Goal: Communication & Community: Answer question/provide support

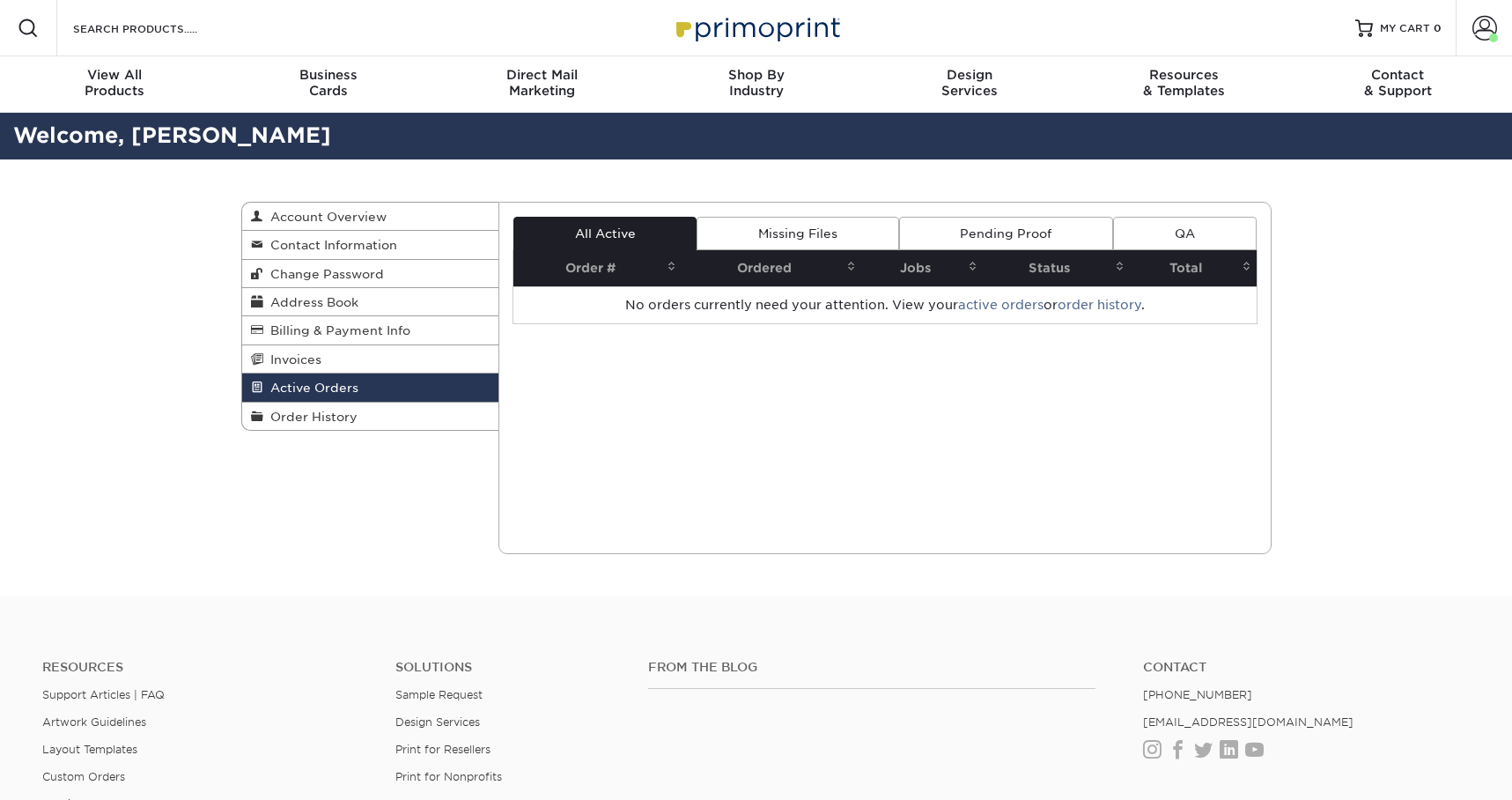
click at [1382, 369] on div "Active Orders Account Overview Contact Information Change Password Address Book…" at bounding box center [756, 378] width 1512 height 437
click at [1484, 24] on span at bounding box center [1484, 27] width 24 height 24
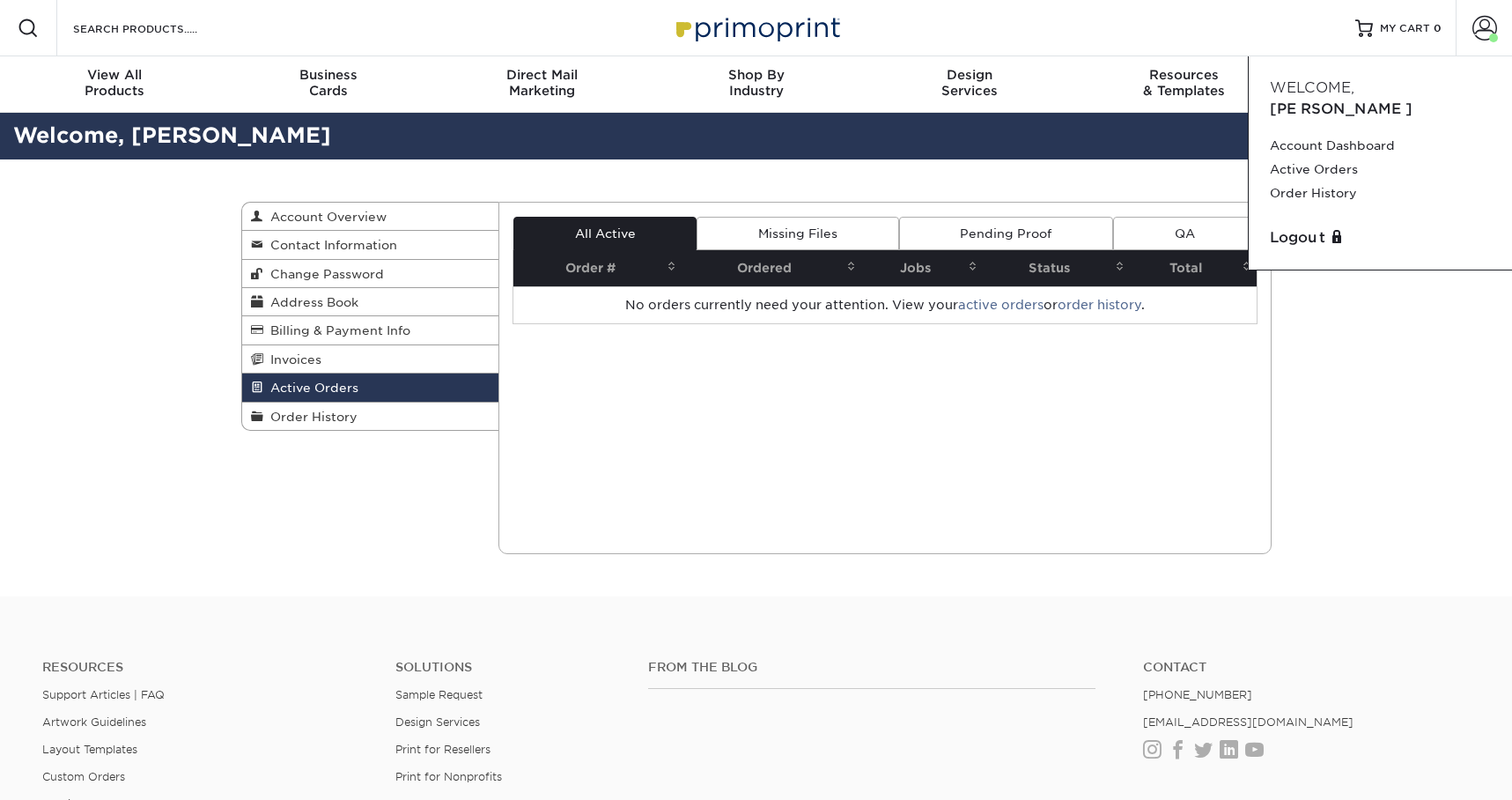
click at [1387, 418] on div "Active Orders Account Overview Contact Information Change Password Address Book…" at bounding box center [756, 378] width 1512 height 437
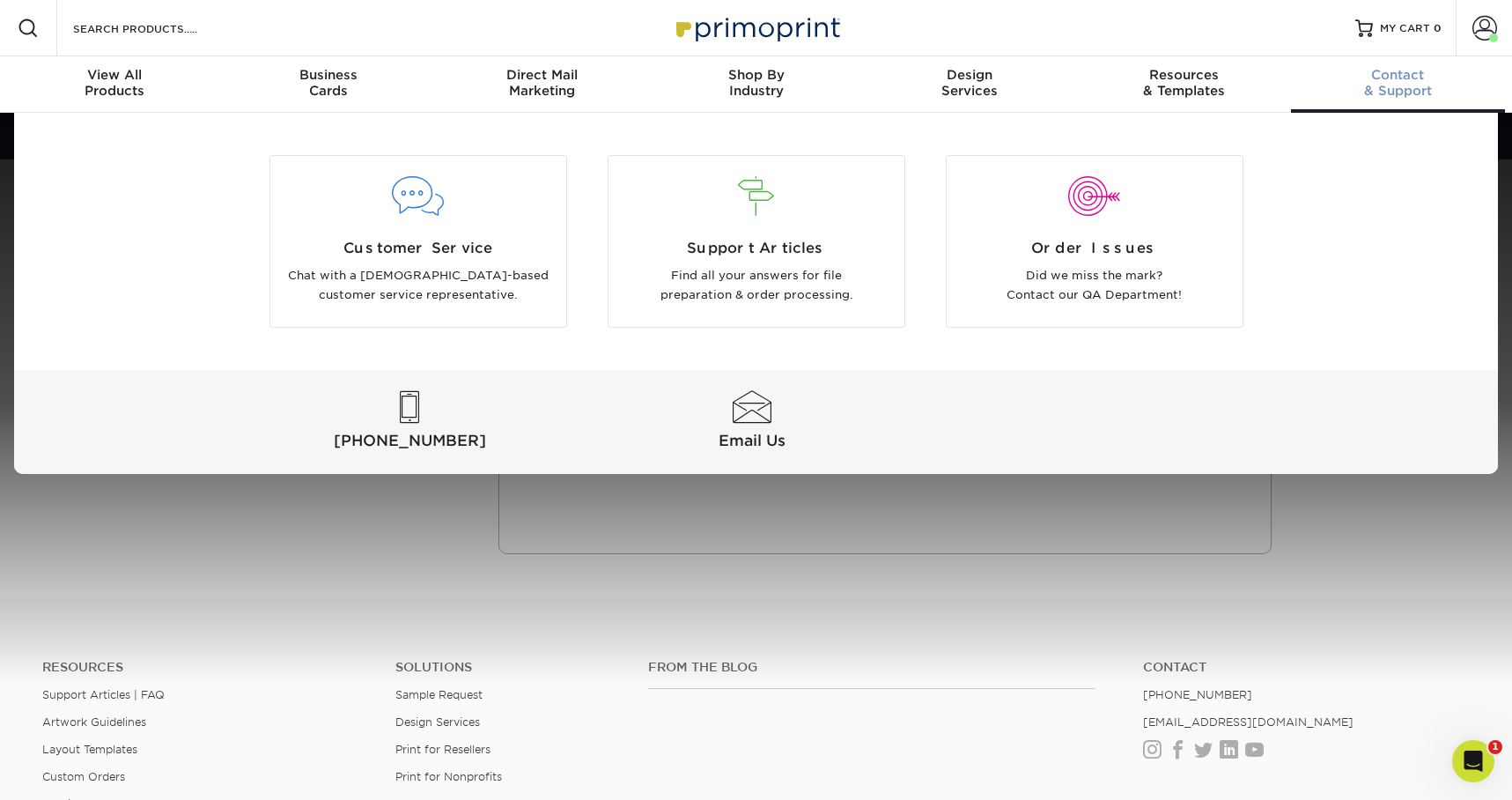
click at [1411, 90] on div "Contact & Support" at bounding box center [1398, 83] width 214 height 32
click at [416, 270] on p "Chat with a [DEMOGRAPHIC_DATA]-based customer service representative." at bounding box center [419, 285] width 270 height 40
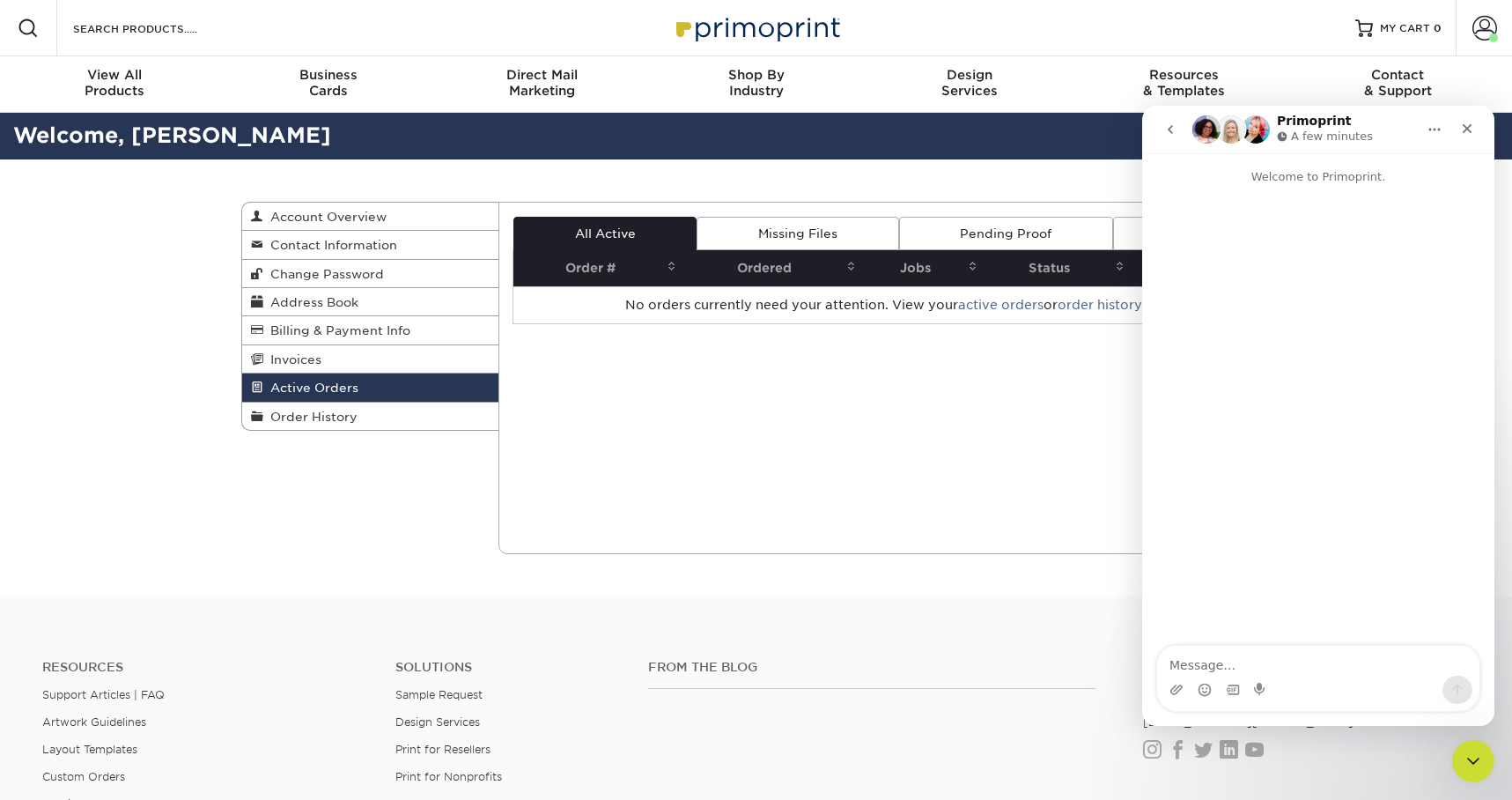
click at [1205, 667] on textarea "Message…" at bounding box center [1319, 660] width 322 height 30
type textarea "Hi, I received my order of 35 sets of business cards, and around half of them h…"
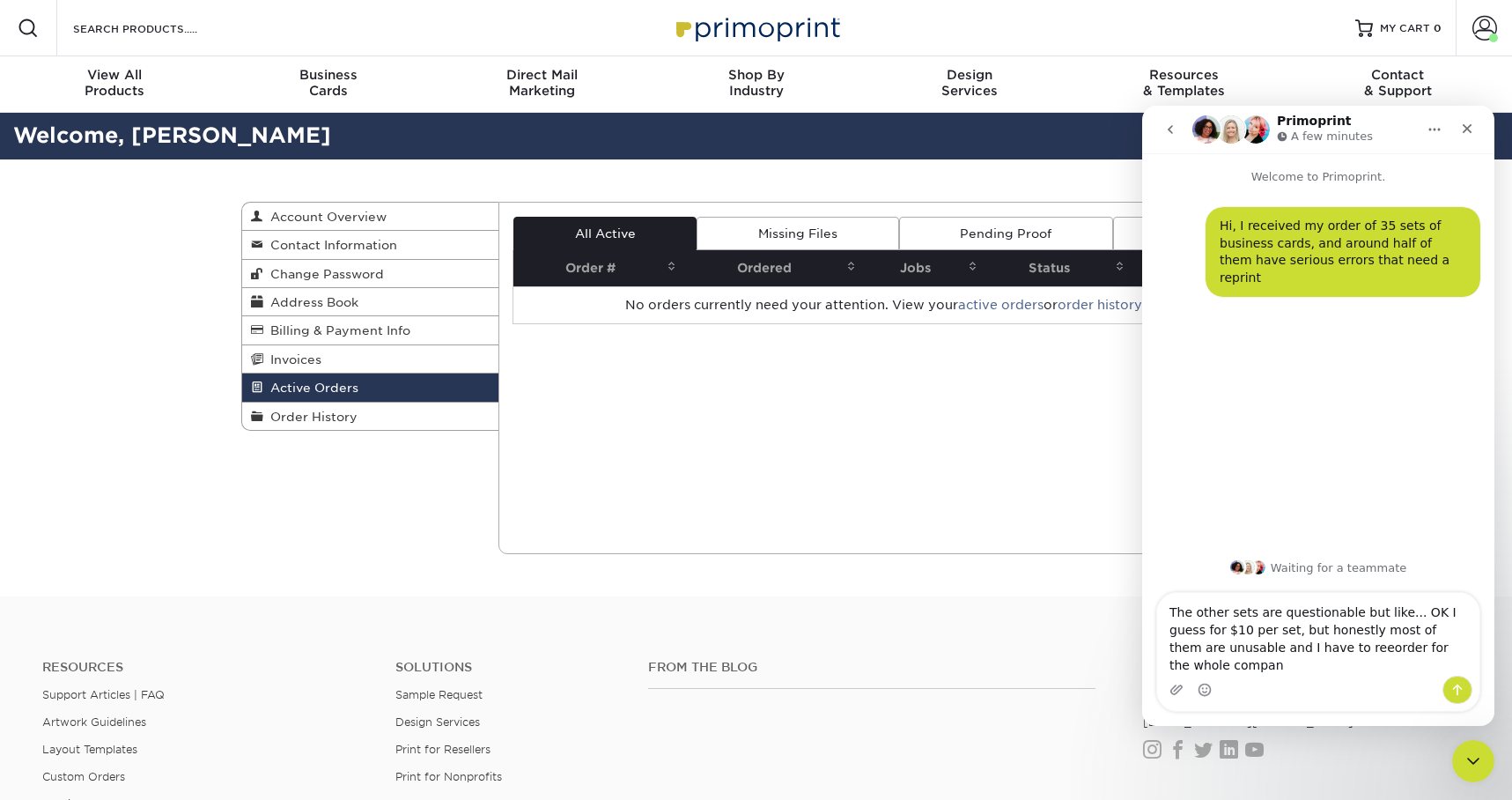
type textarea "The other sets are questionable but like... OK I guess for $10 per set, but hon…"
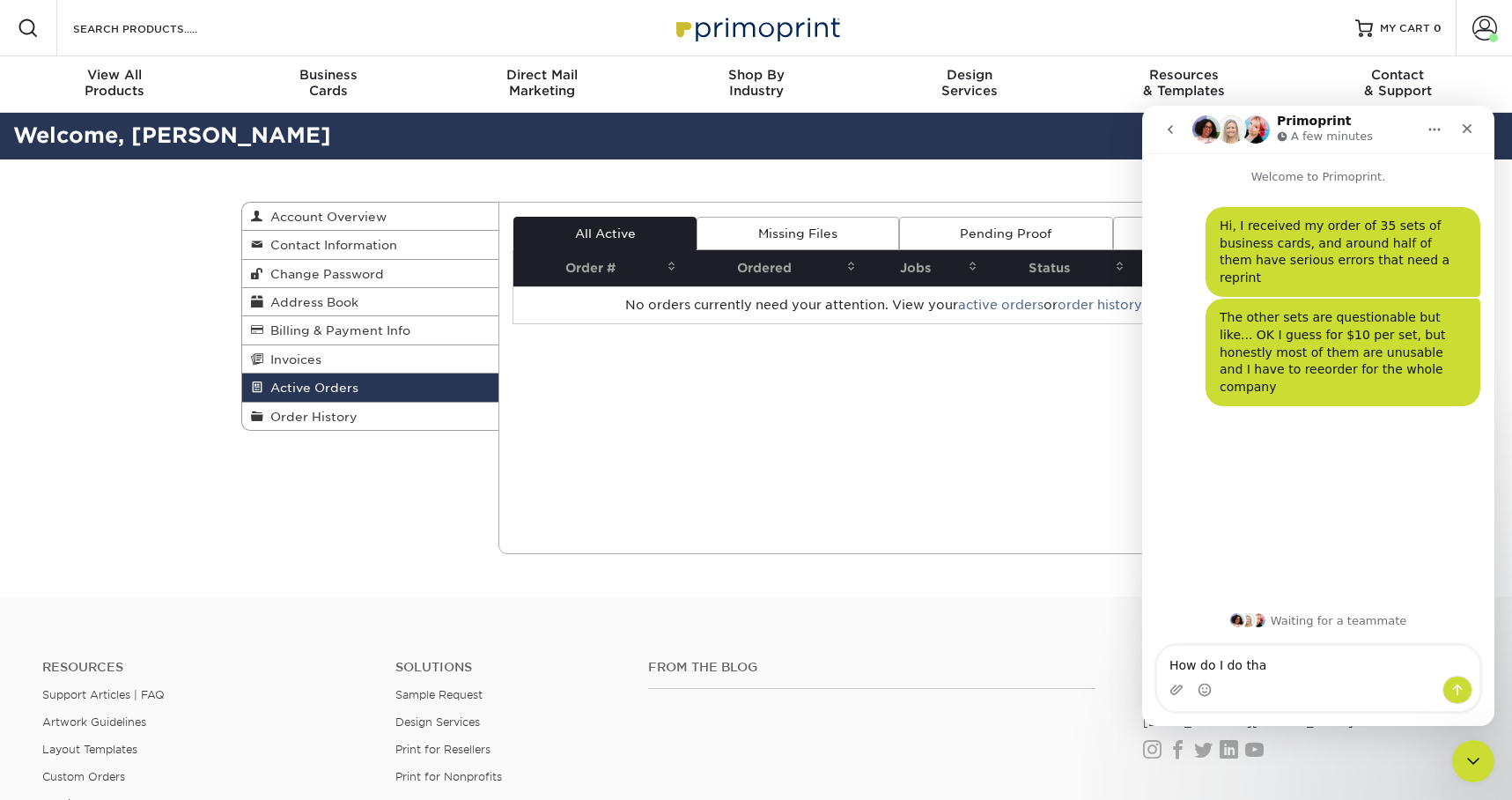
type textarea "How do I do that"
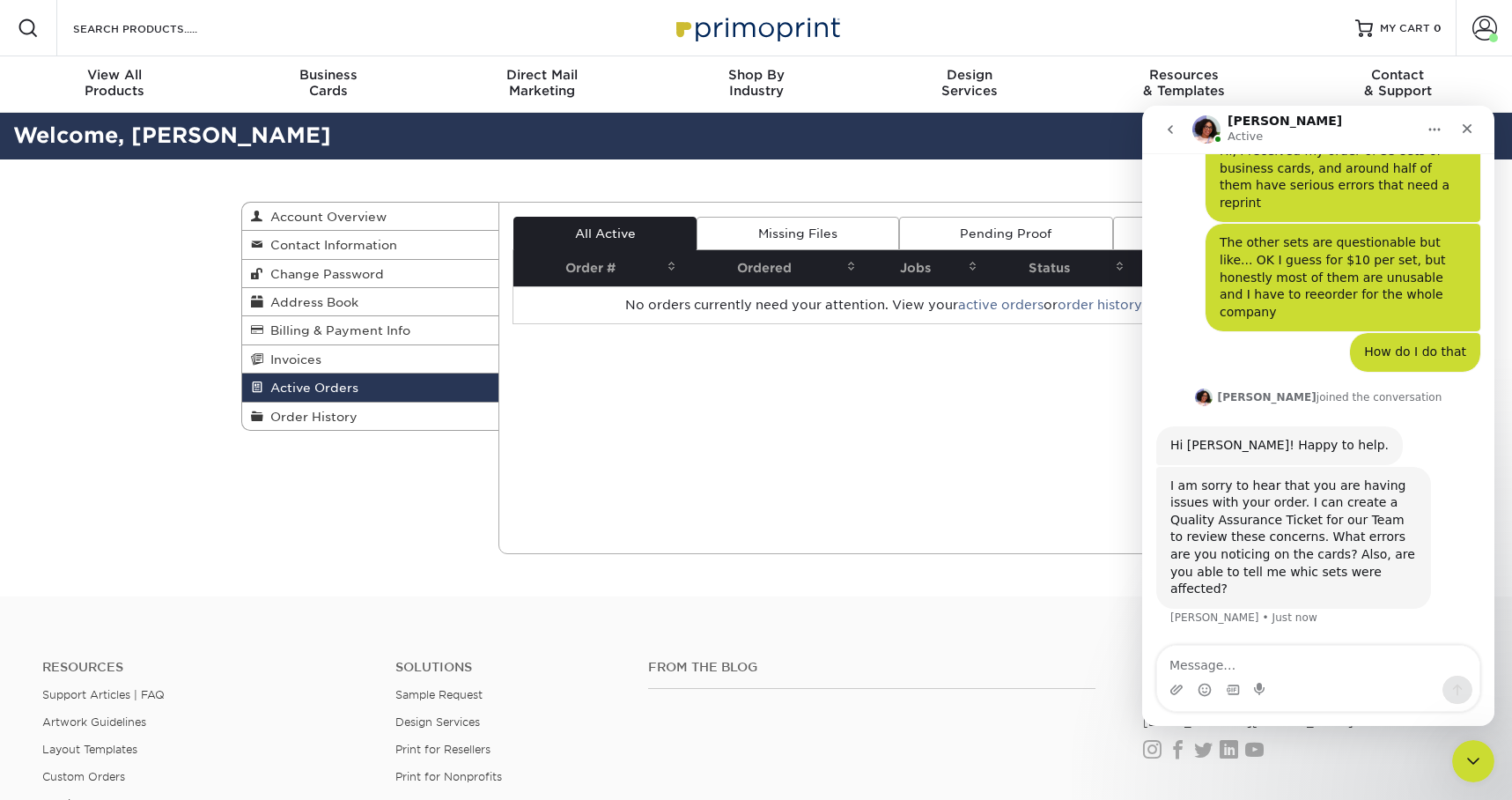
scroll to position [23, 0]
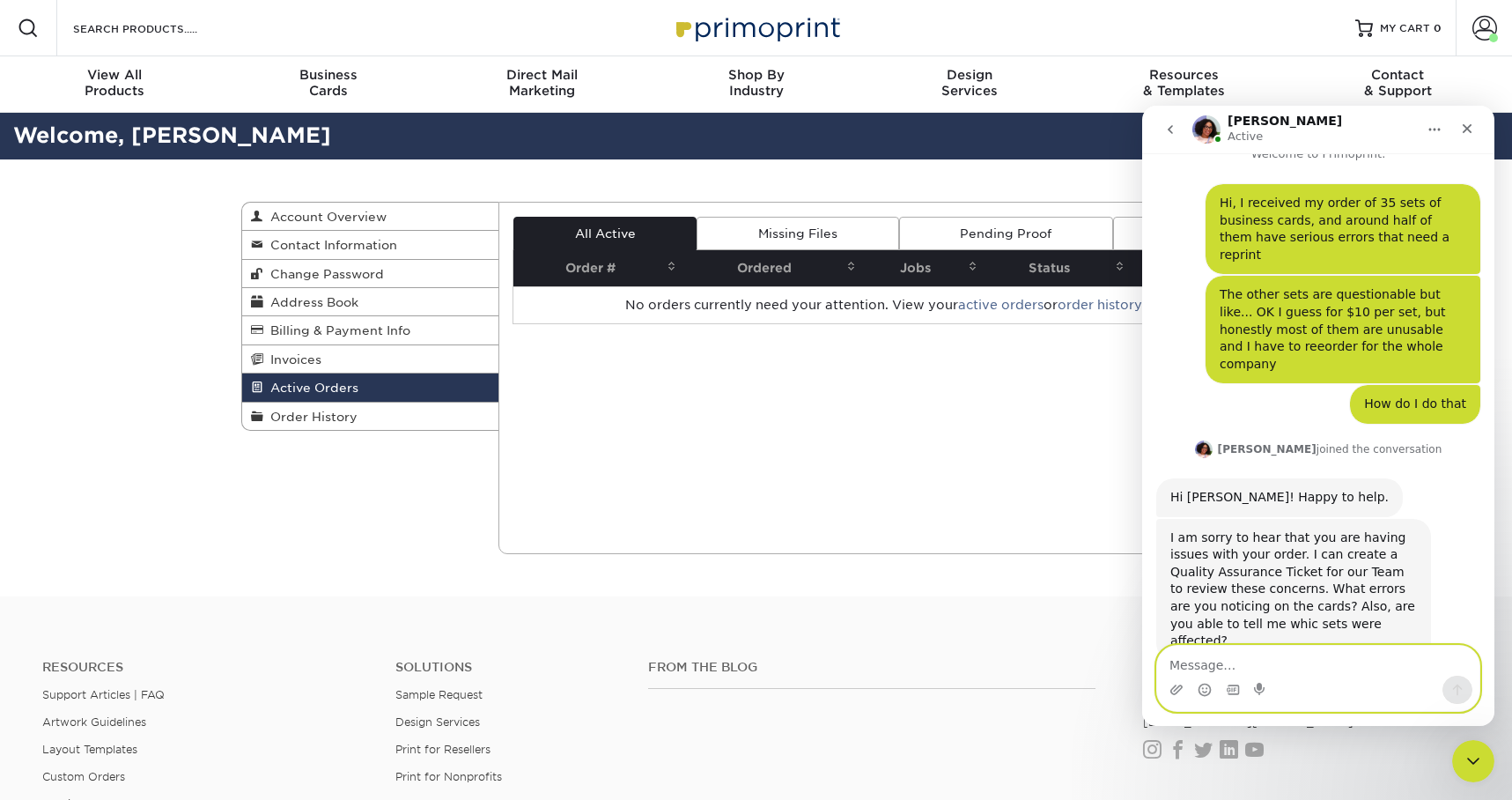
click at [1224, 664] on textarea "Message…" at bounding box center [1319, 660] width 322 height 30
type textarea "Yes I can, thank you for your help"
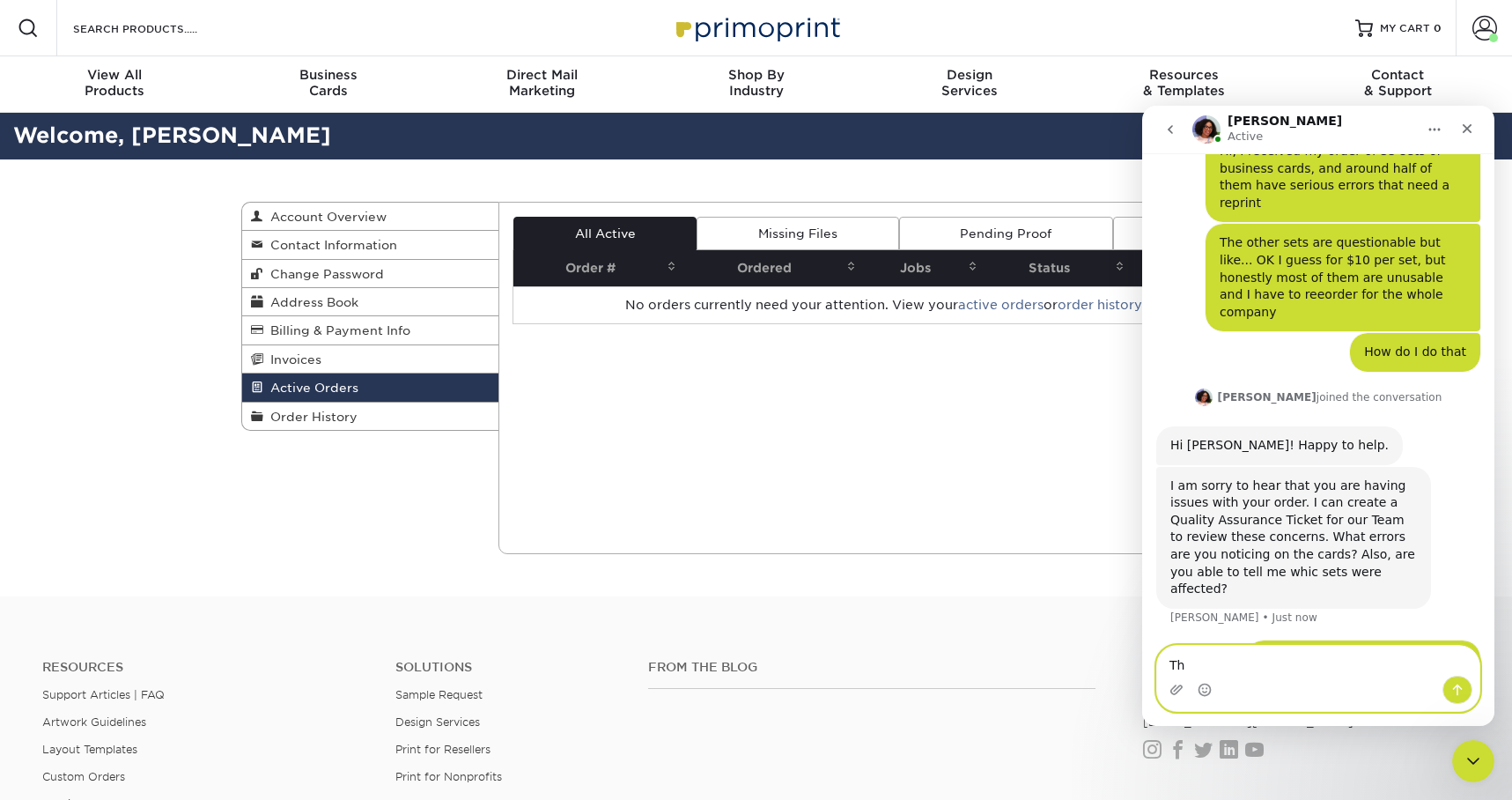
type textarea "T"
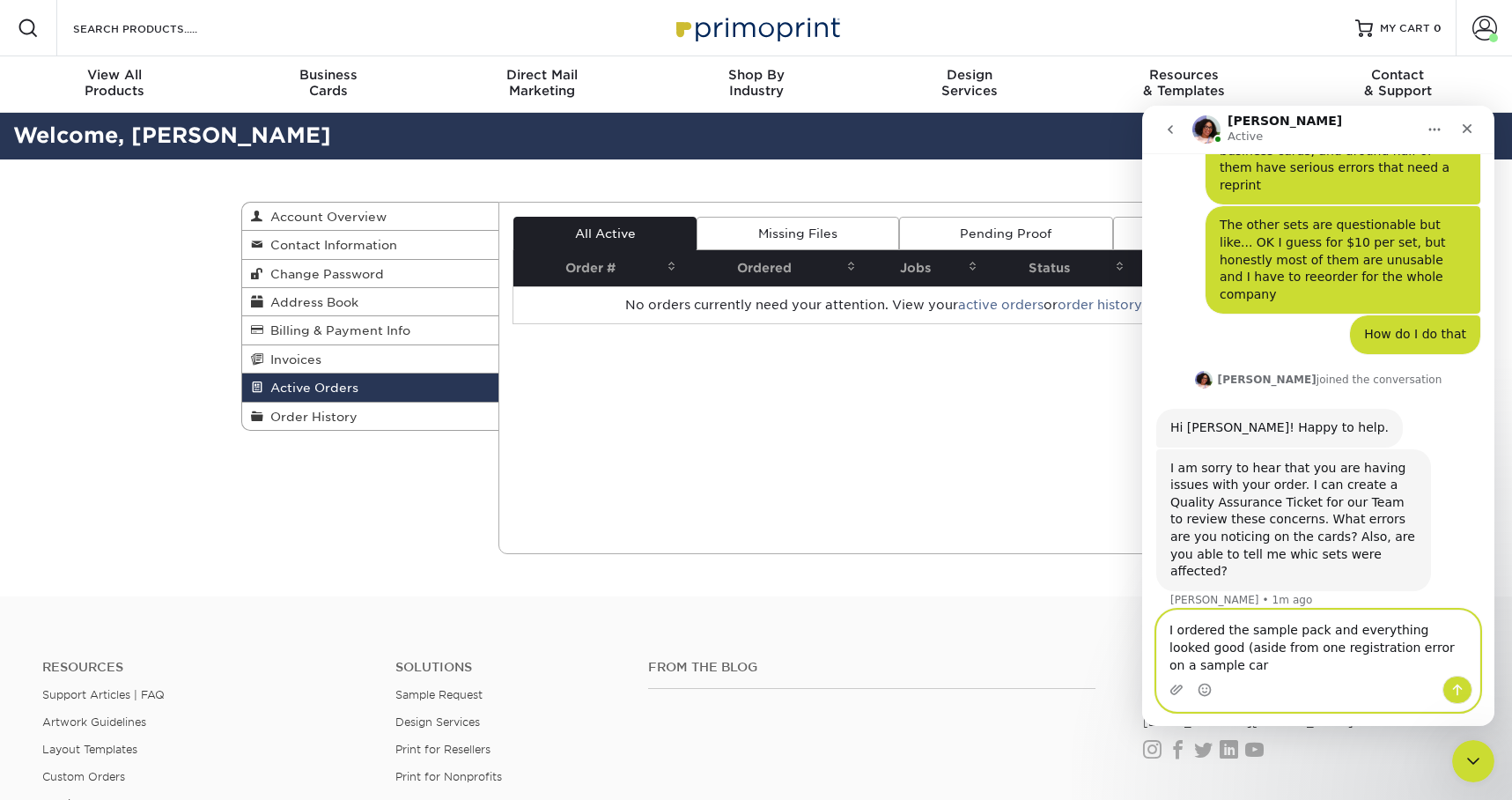
scroll to position [110, 0]
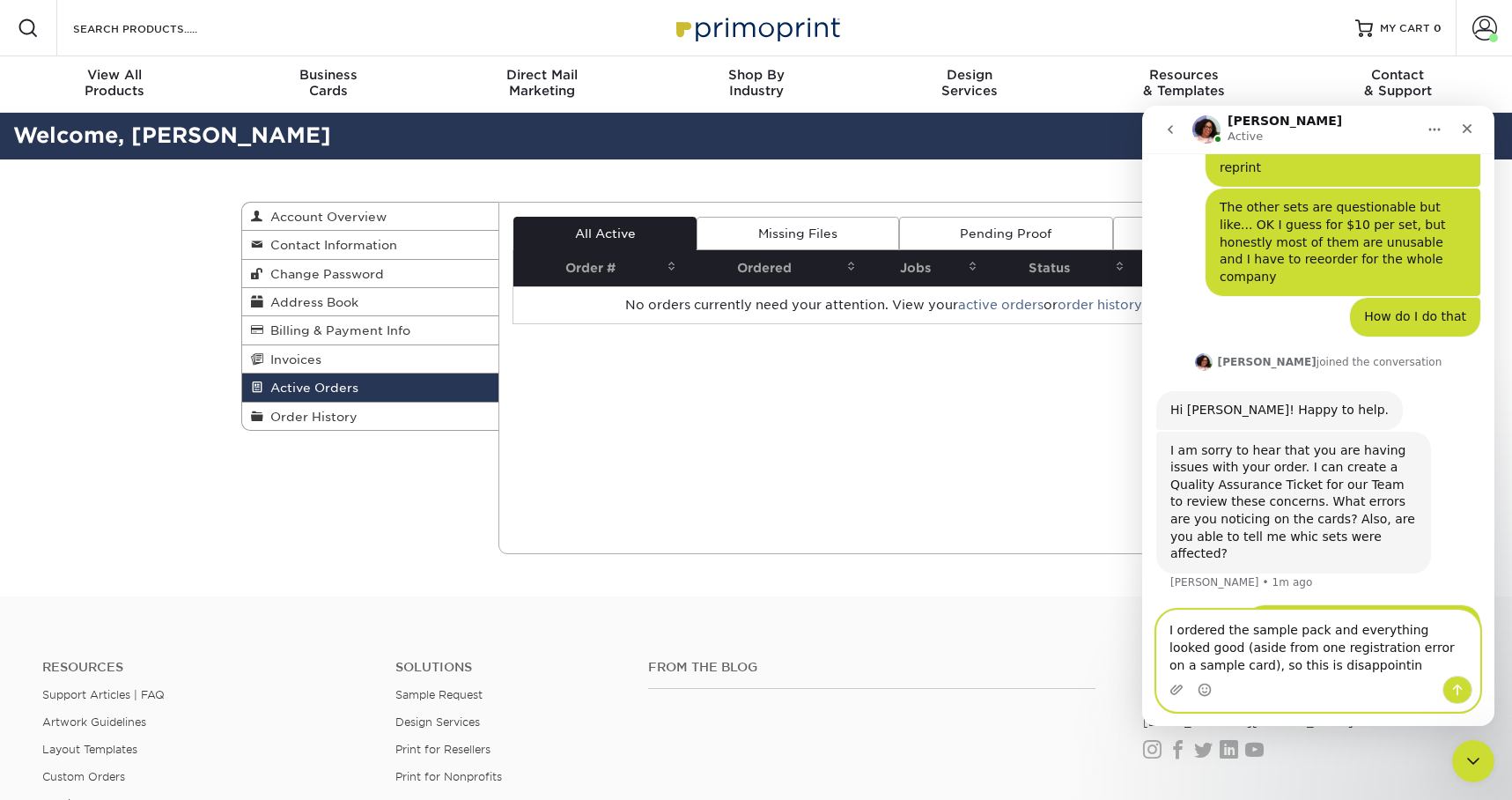
type textarea "I ordered the sample pack and everything looked good (aside from one registrati…"
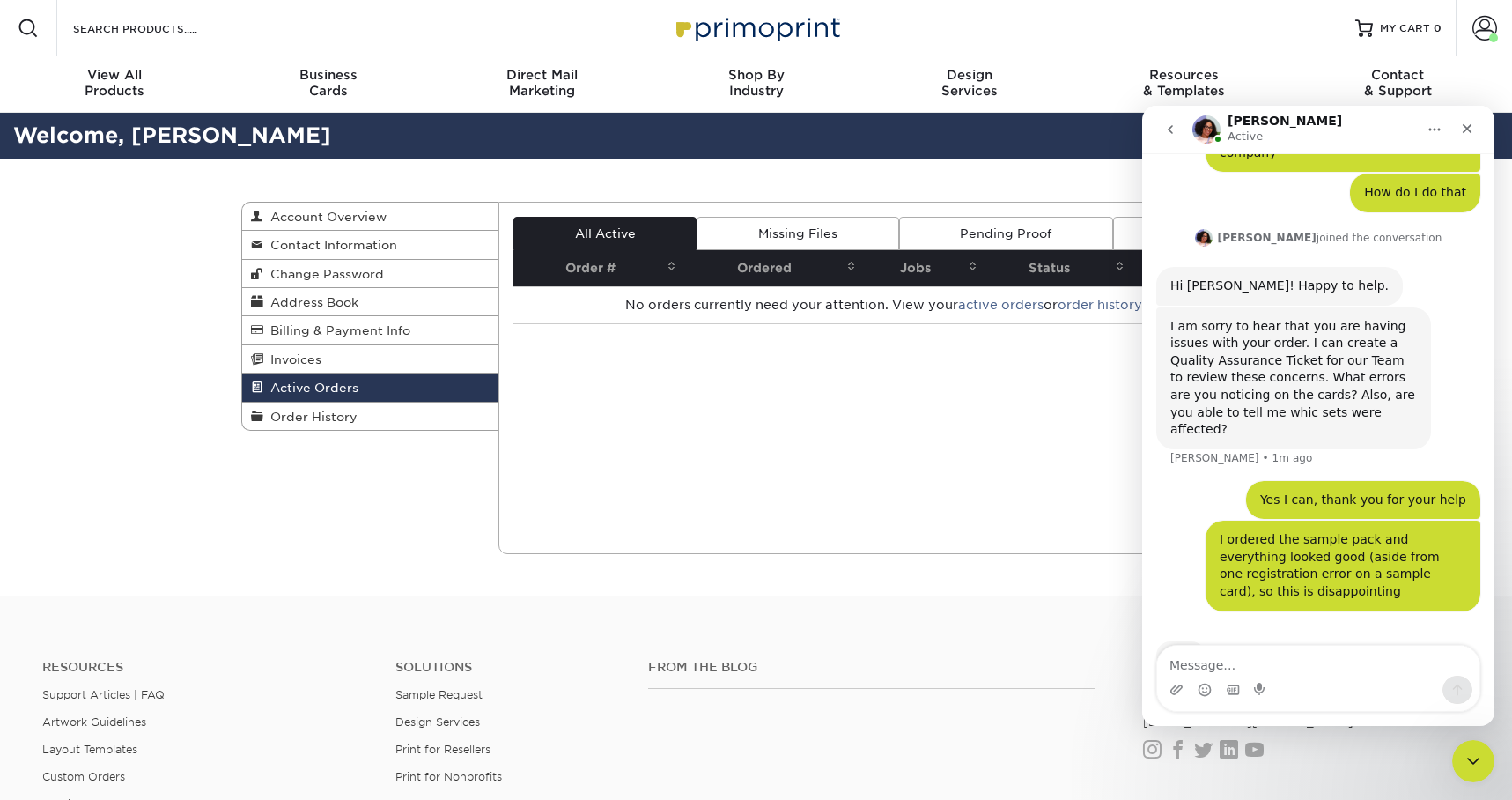
scroll to position [235, 0]
click at [1184, 667] on textarea "Message…" at bounding box center [1319, 660] width 322 height 30
paste textarea "I’ve seen 4 types of printing errors: Printed/cut at a tilt, so the bottom line…"
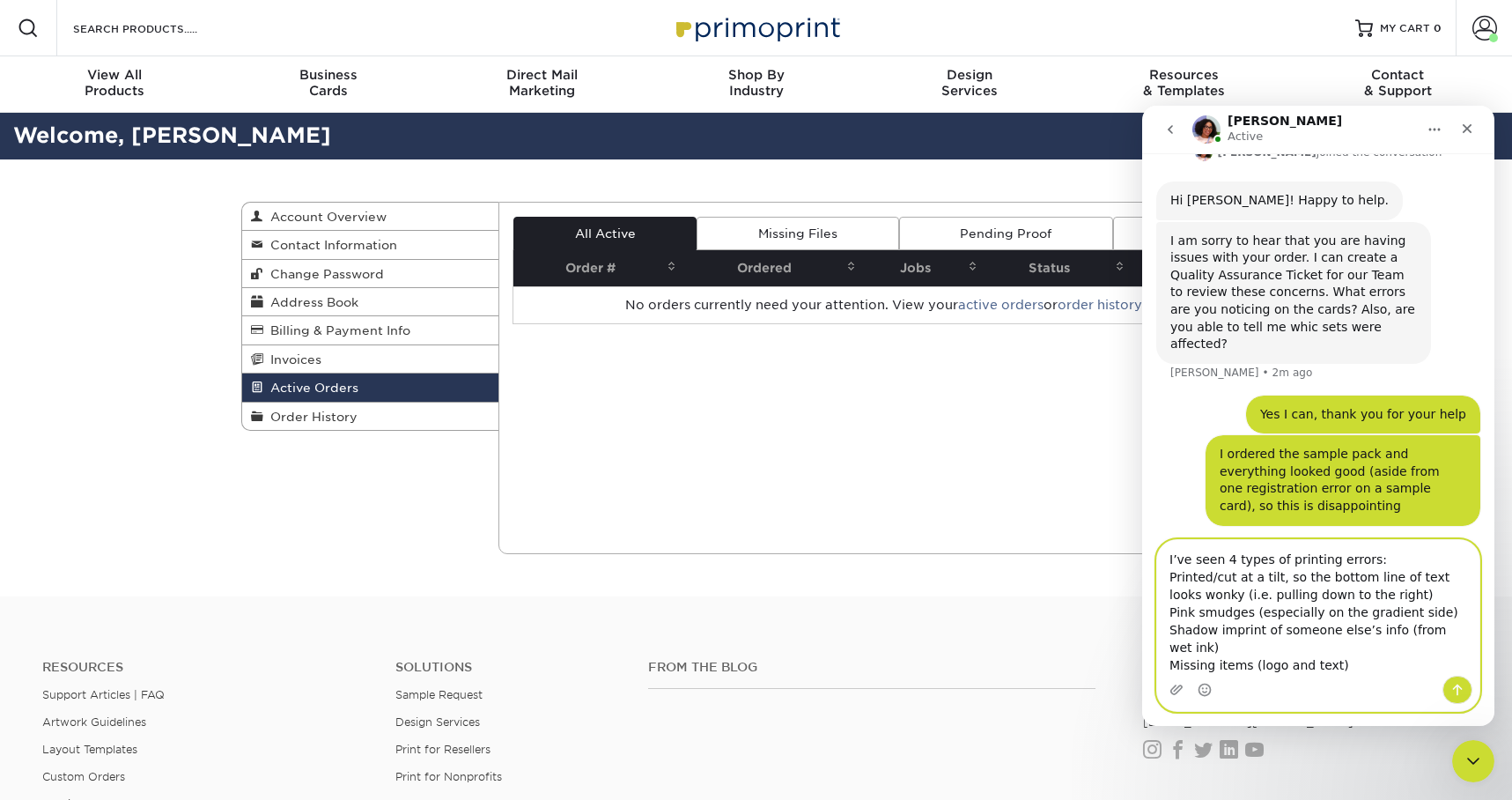
scroll to position [323, 0]
click at [1170, 596] on textarea "I’ve seen 4 types of printing errors: Printed/cut at a tilt, so the bottom line…" at bounding box center [1319, 608] width 322 height 136
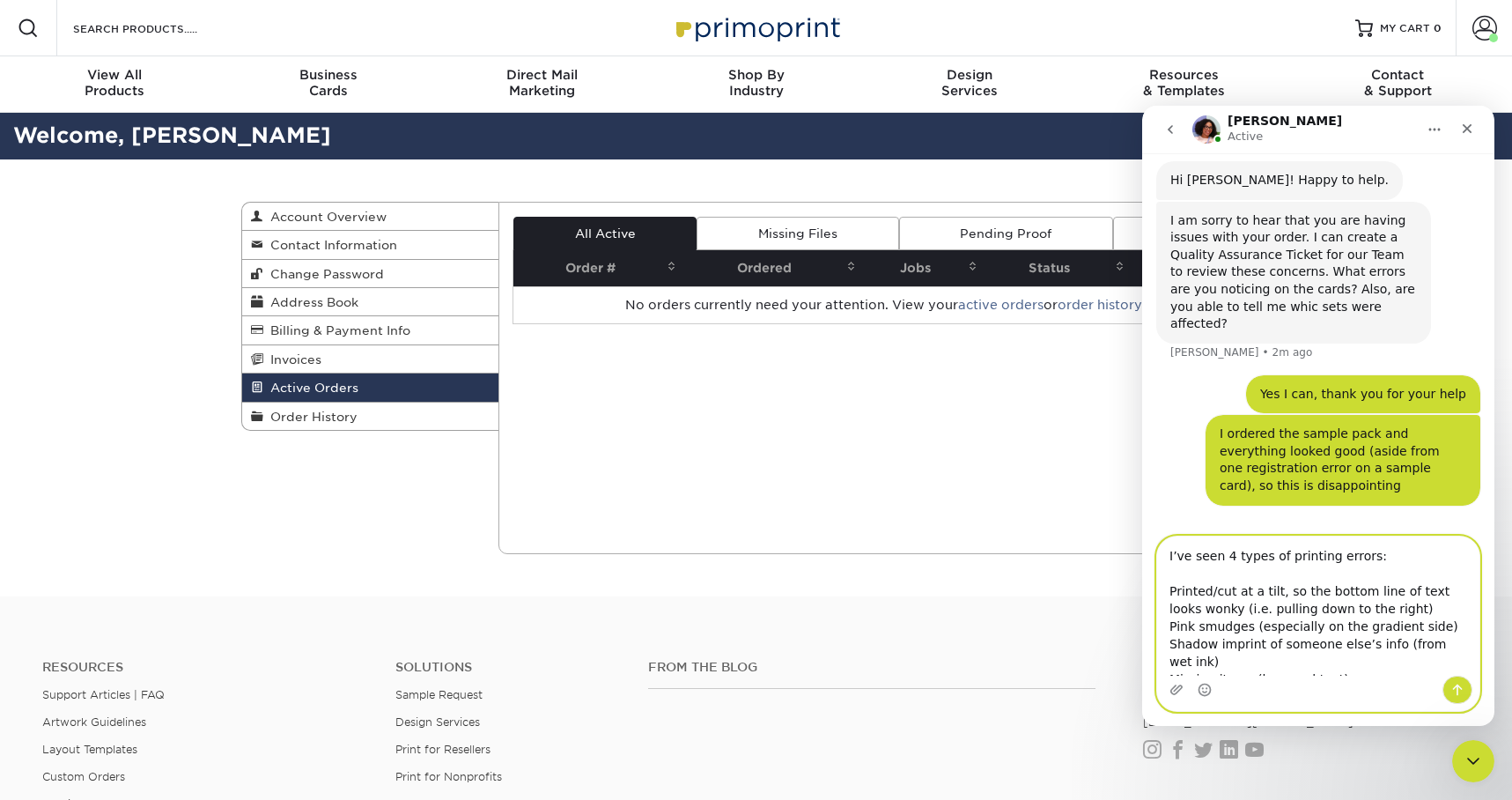
scroll to position [341, 0]
click at [1400, 612] on textarea "I’ve seen 4 types of printing errors: Printed/cut at a tilt, so the bottom line…" at bounding box center [1319, 605] width 322 height 139
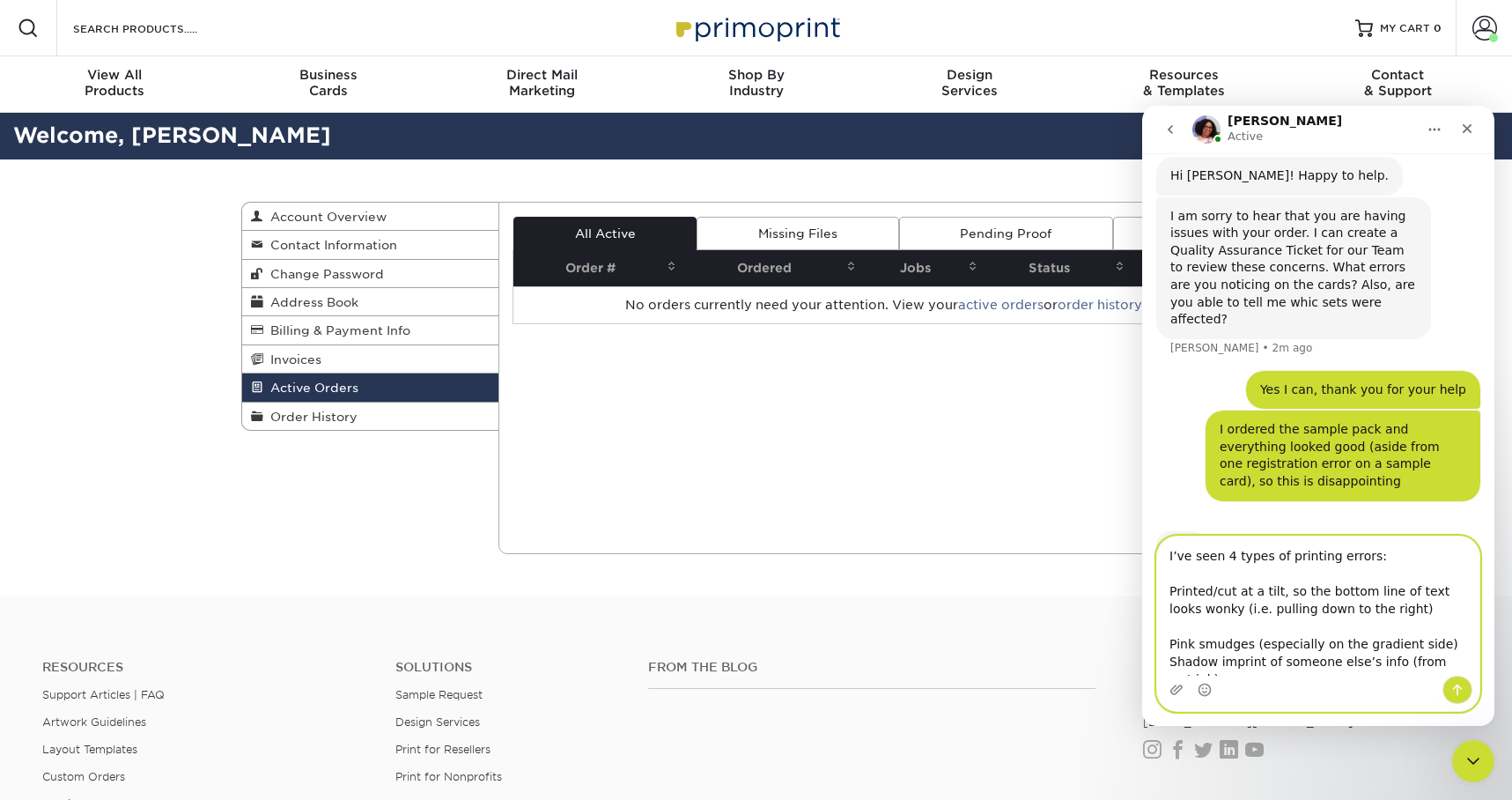
click at [1461, 646] on textarea "I’ve seen 4 types of printing errors: Printed/cut at a tilt, so the bottom line…" at bounding box center [1319, 605] width 322 height 139
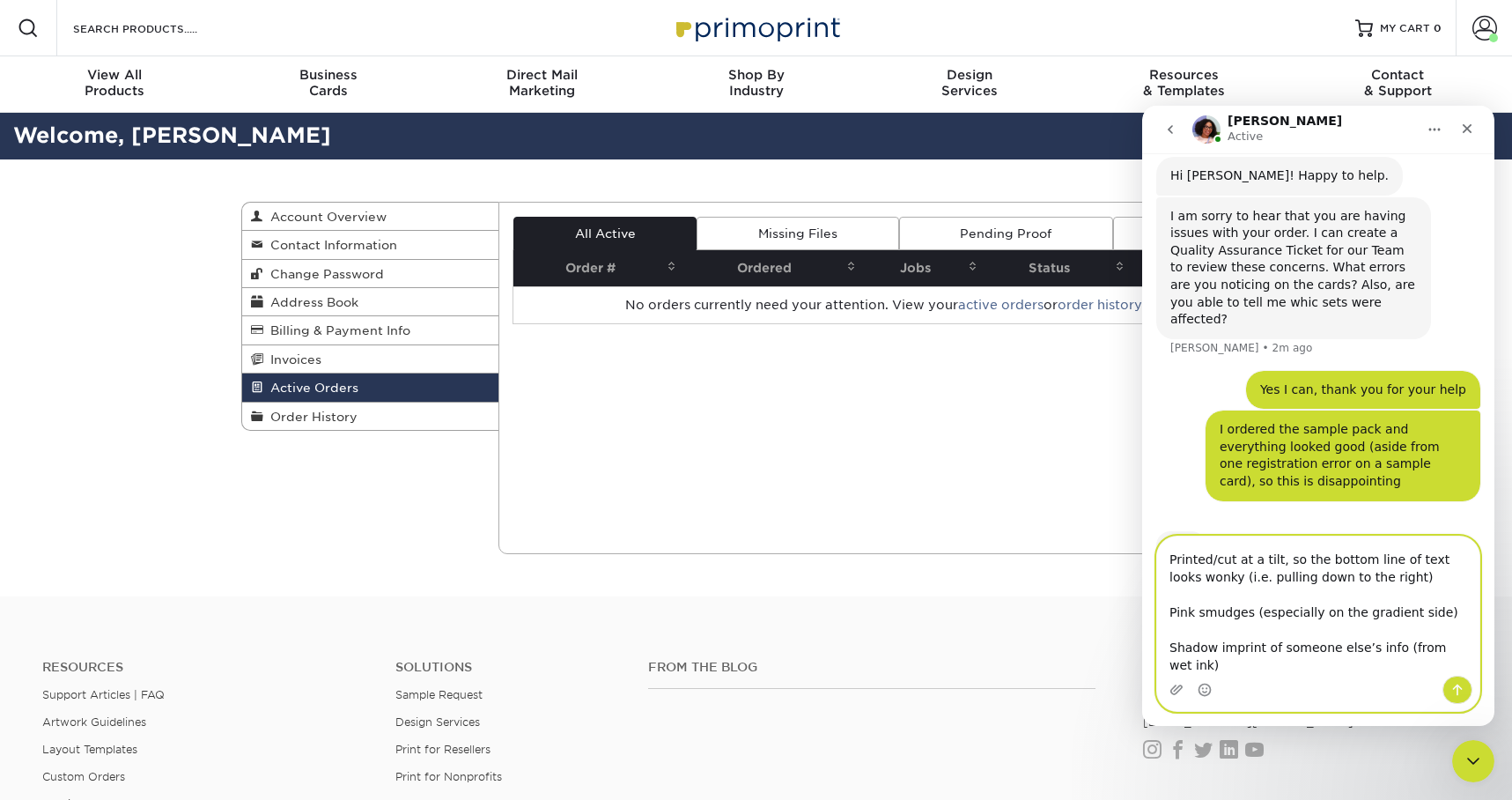
click at [1472, 649] on textarea "I’ve seen 4 types of printing errors: Printed/cut at a tilt, so the bottom line…" at bounding box center [1319, 605] width 322 height 139
type textarea "I’ve seen 4 types of printing errors: Printed/cut at a tilt, so the bottom line…"
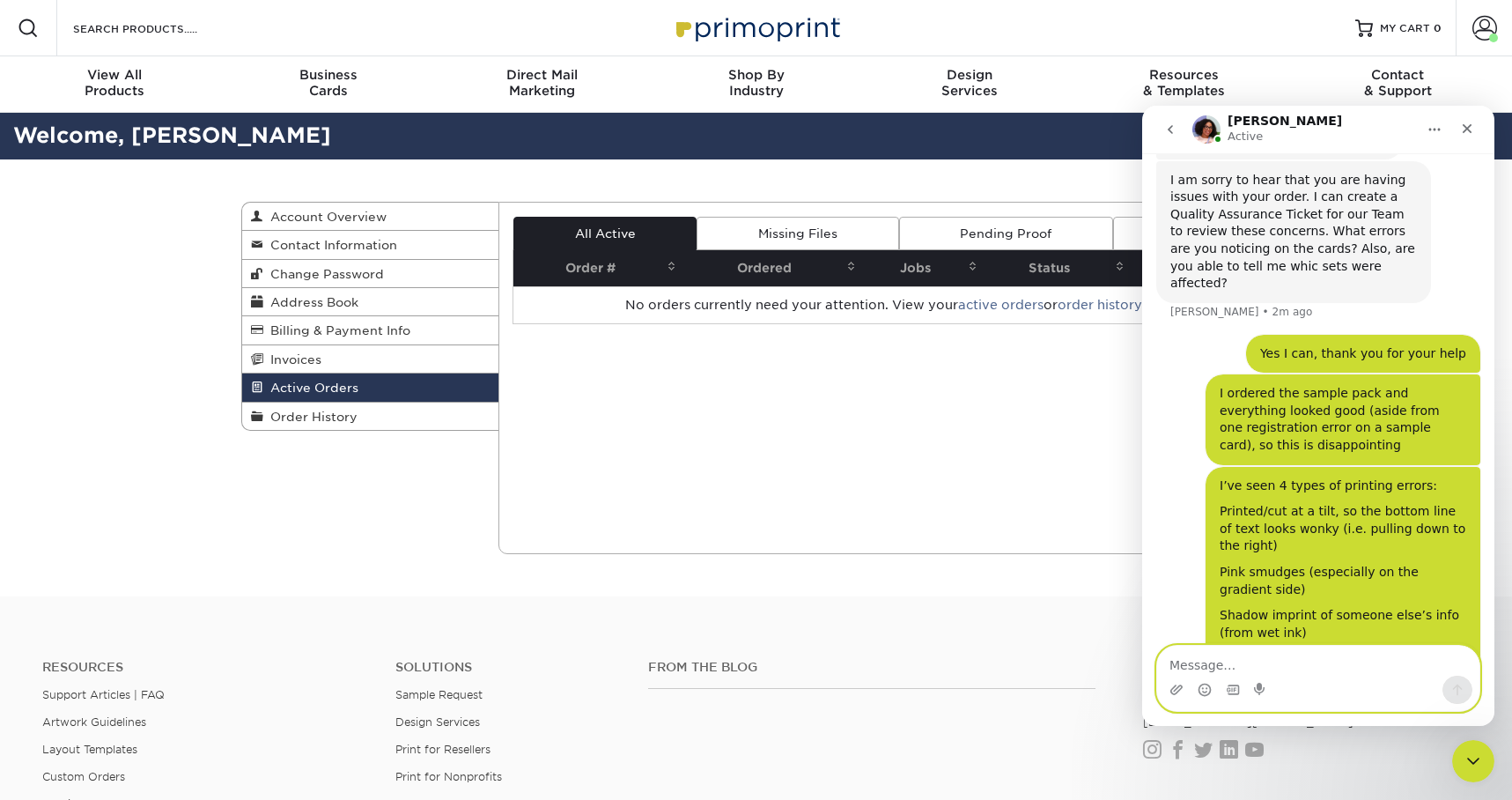
scroll to position [449, 0]
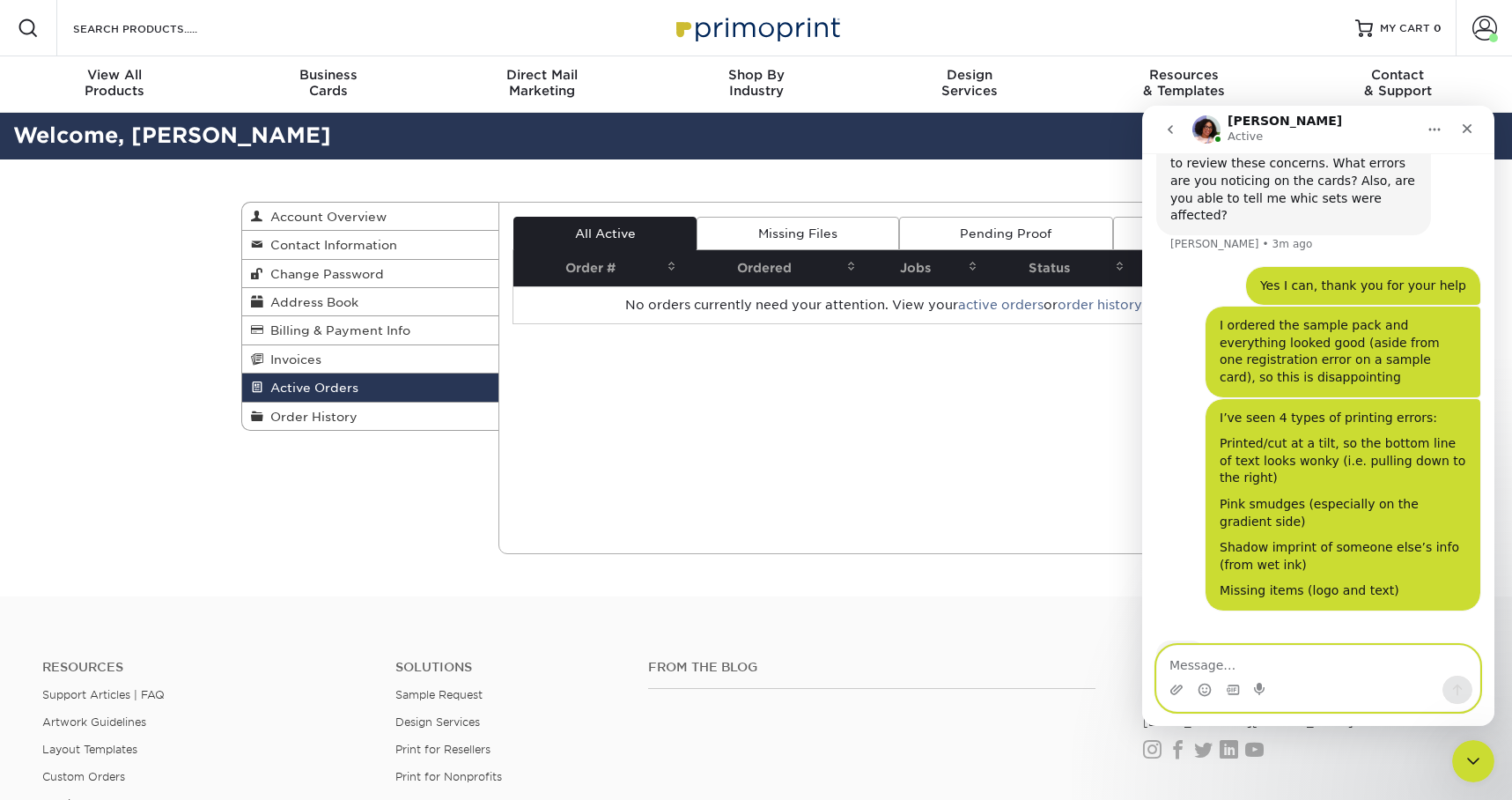
click at [1226, 667] on textarea "Message…" at bounding box center [1319, 660] width 322 height 30
click at [1295, 667] on textarea "Honestly it's over hald of the sets -" at bounding box center [1319, 660] width 322 height 30
click at [1399, 669] on textarea "Honestly it's over half of the sets -" at bounding box center [1319, 660] width 322 height 30
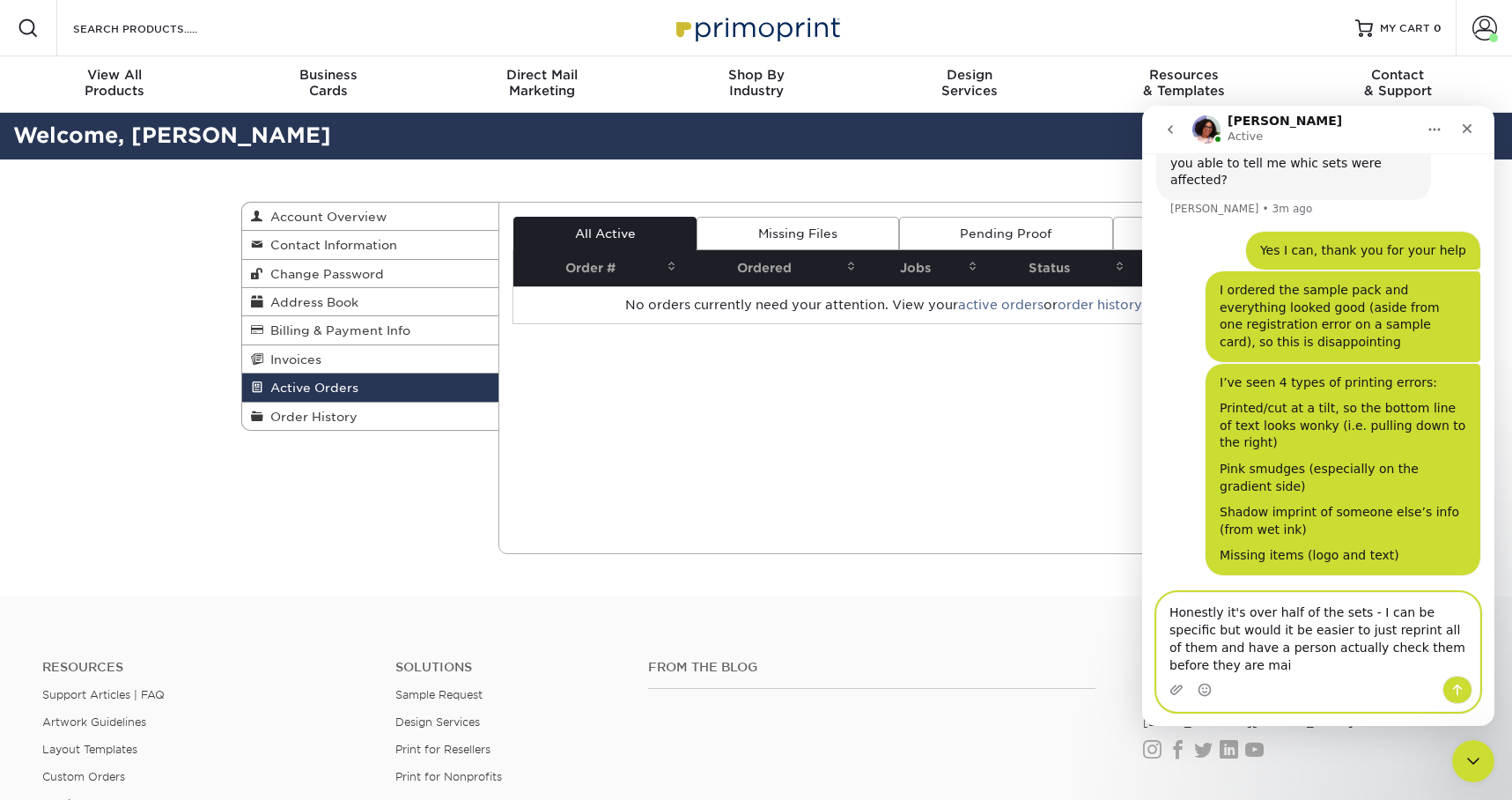
scroll to position [501, 0]
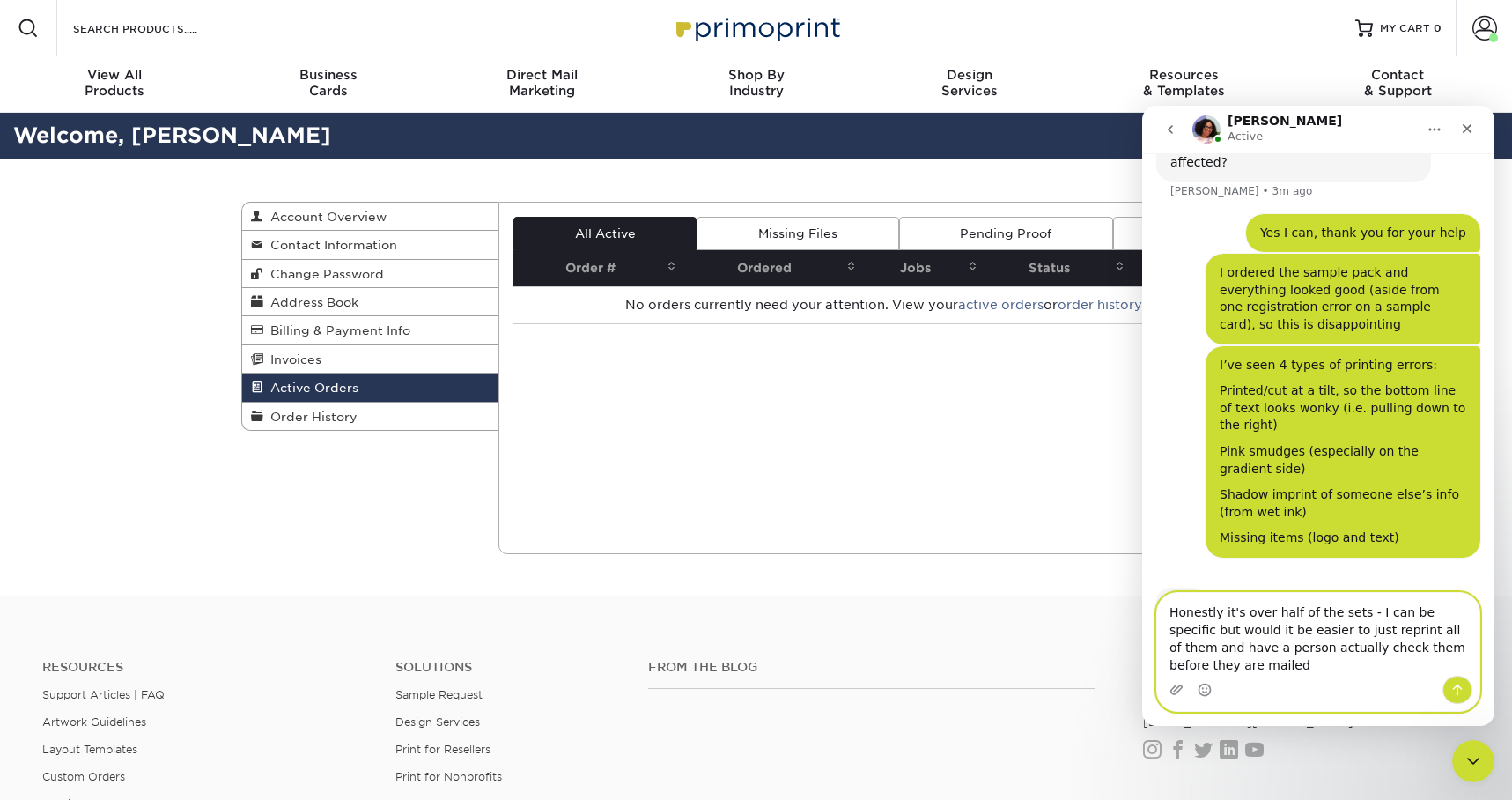
type textarea "Honestly it's over half of the sets - I can be specific but would it be easier …"
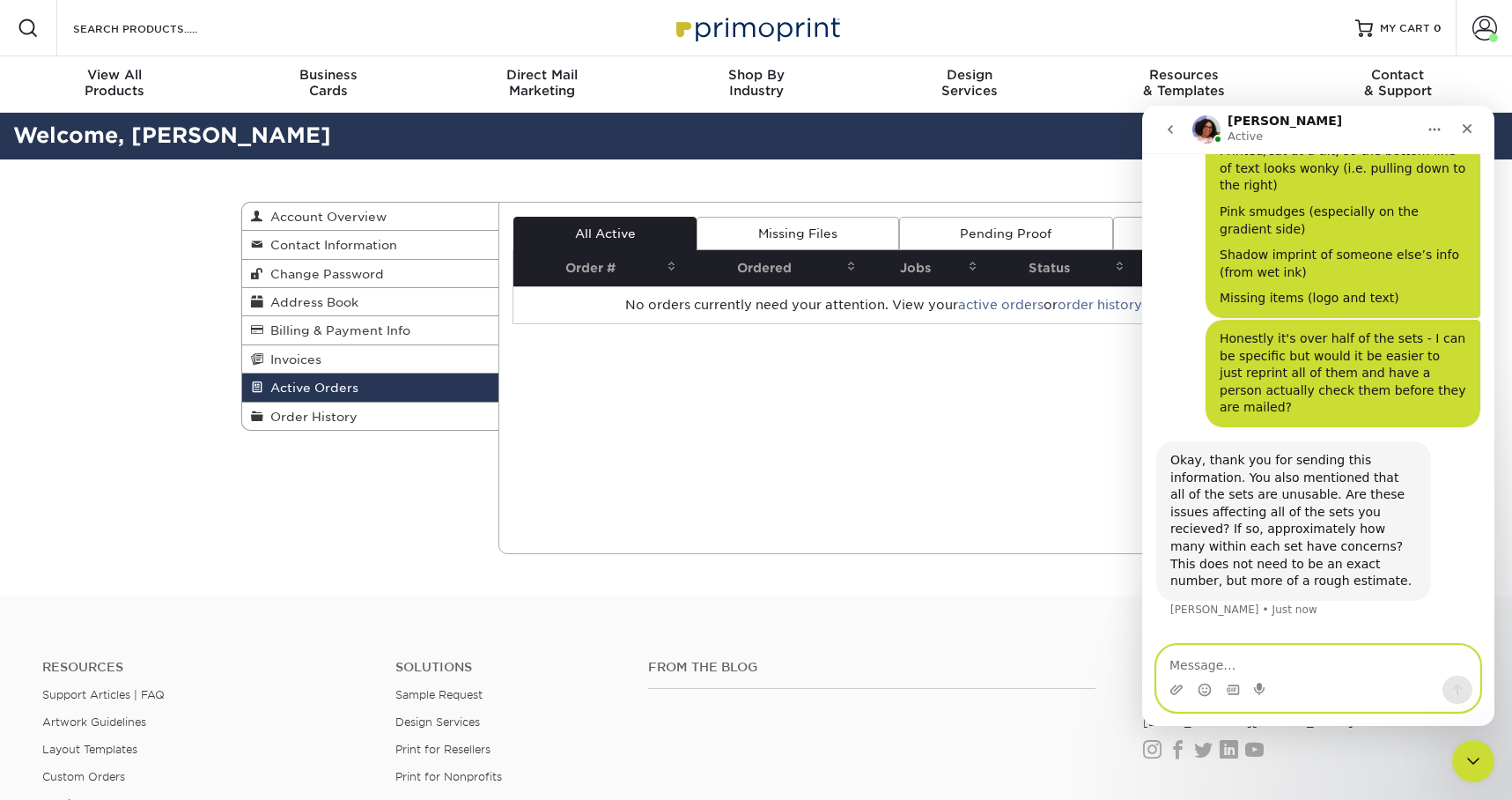
scroll to position [731, 0]
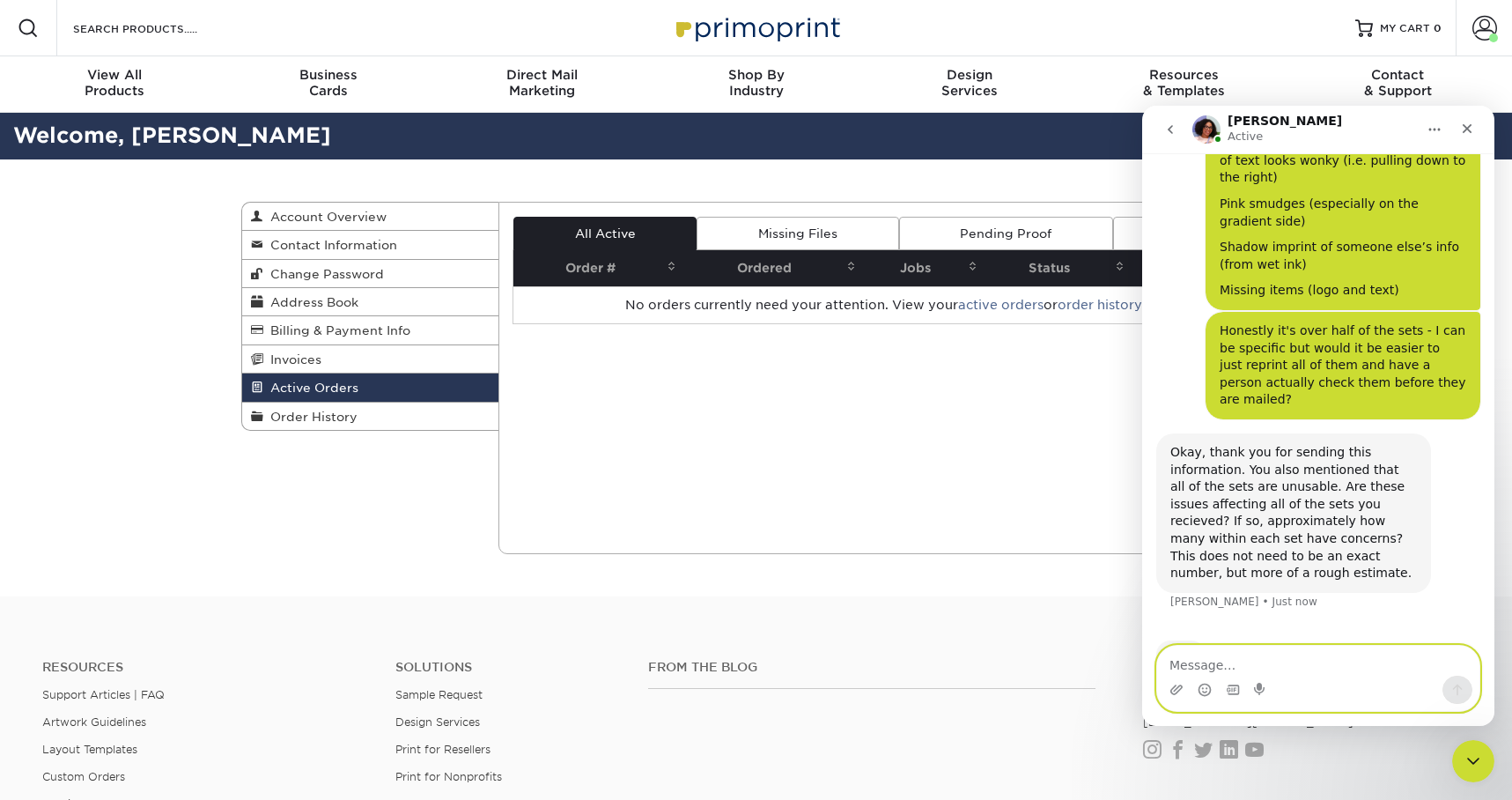
click at [1236, 659] on textarea "Message…" at bounding box center [1319, 660] width 322 height 30
click at [1221, 666] on textarea "Message…" at bounding box center [1319, 660] width 322 height 30
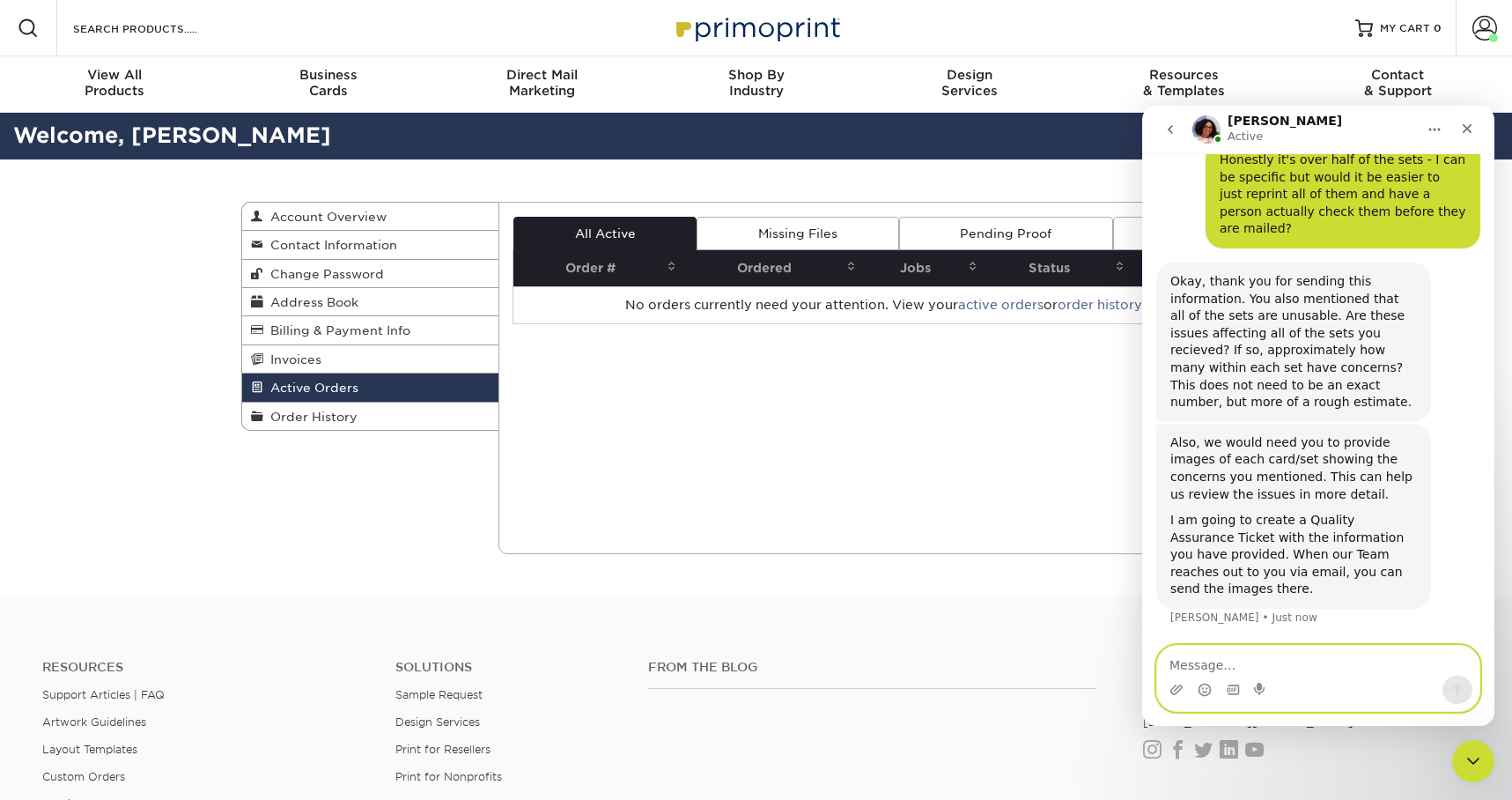
scroll to position [850, 0]
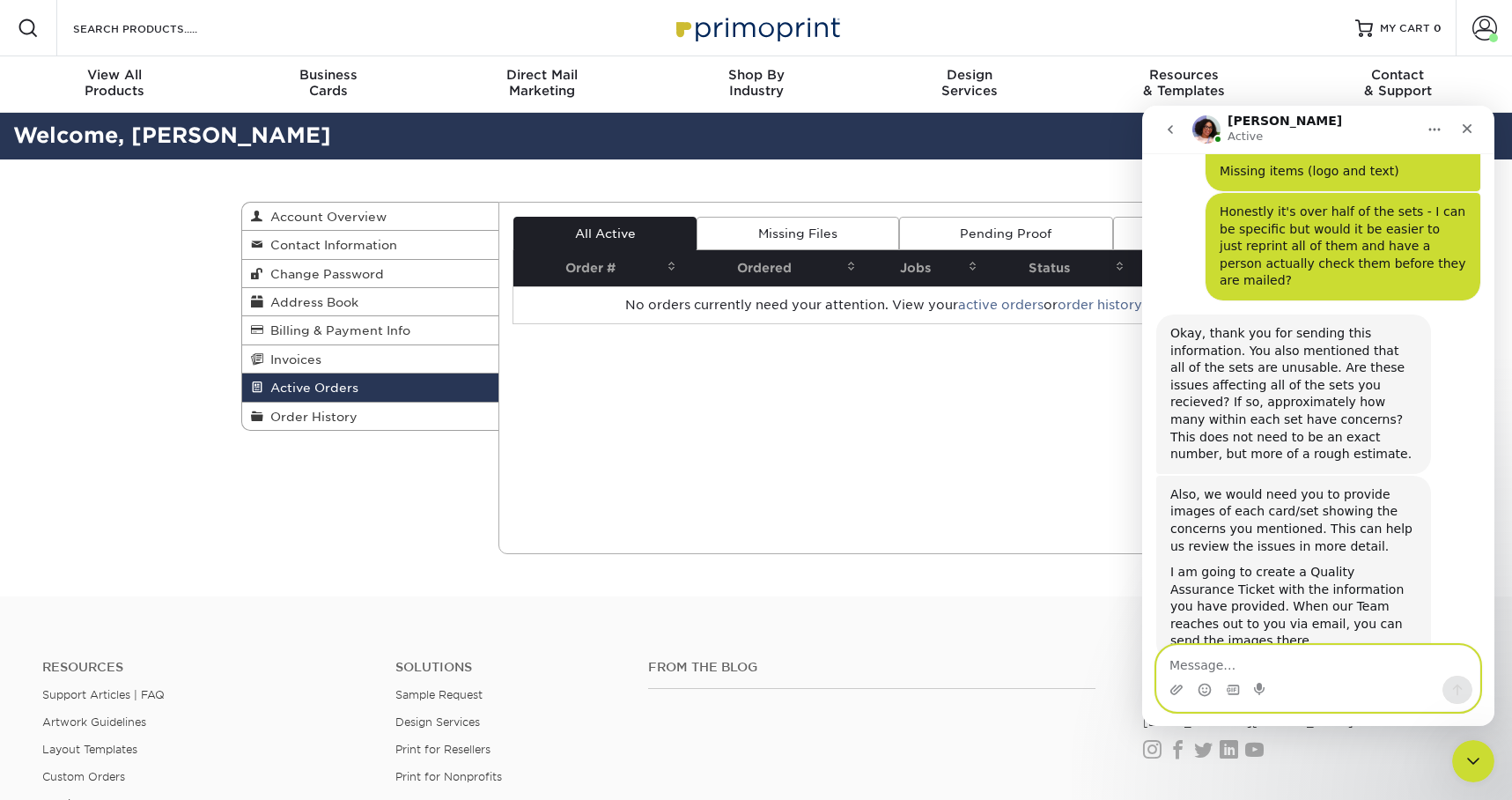
click at [1216, 665] on textarea "Message…" at bounding box center [1319, 660] width 322 height 30
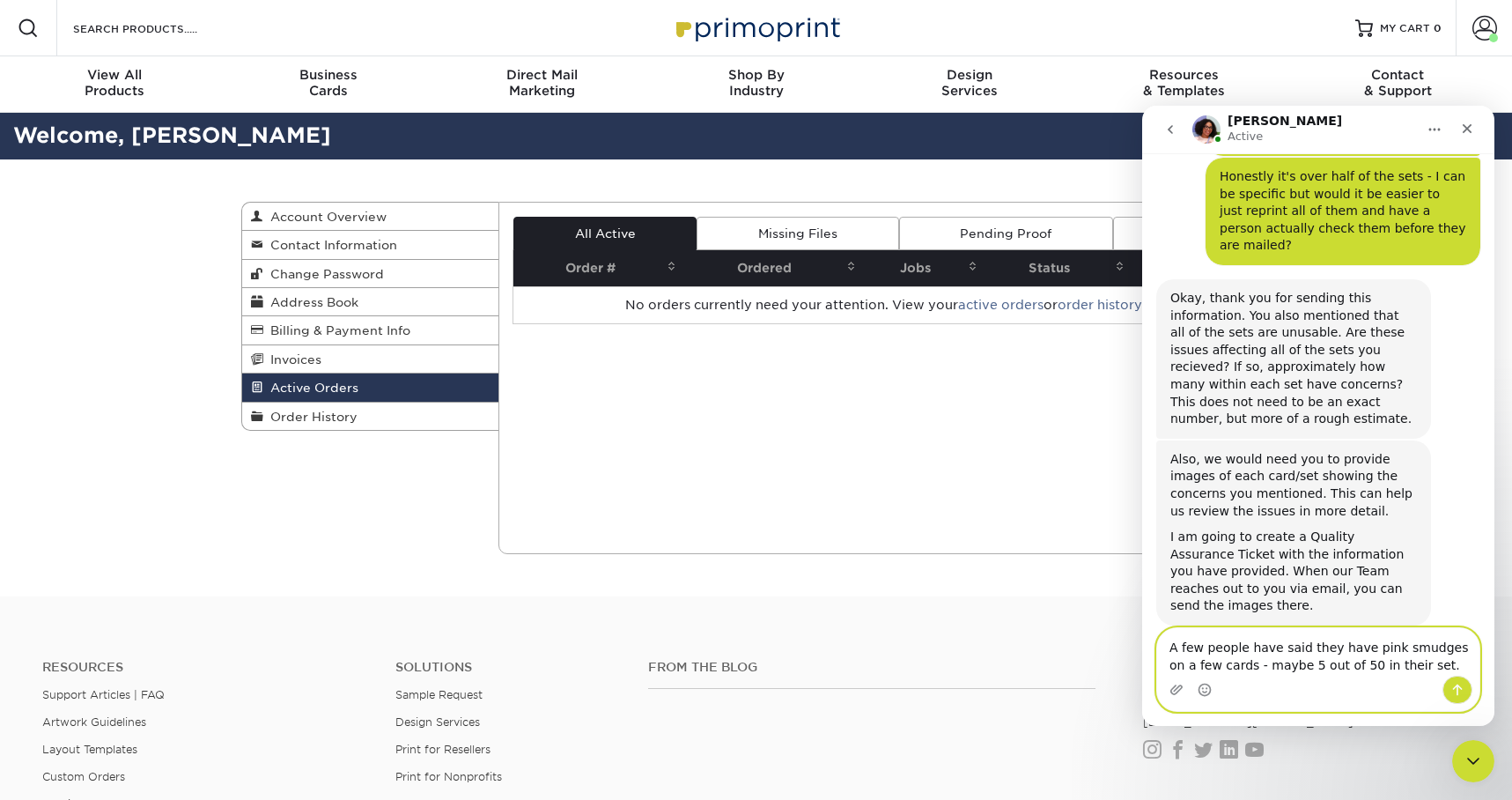
scroll to position [903, 0]
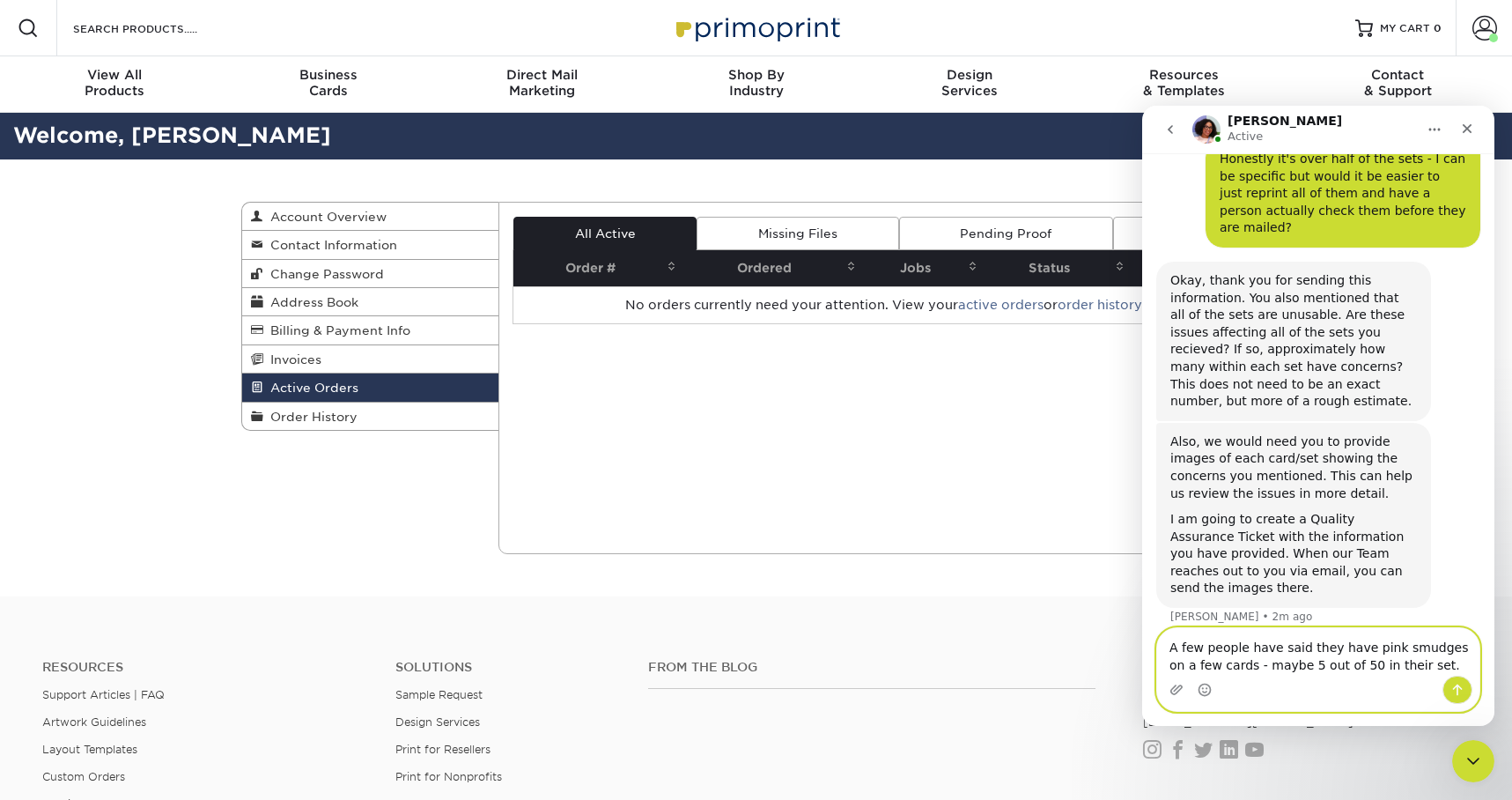
click at [1191, 628] on textarea "A few people have said they have pink smudges on a few cards - maybe 5 out of 5…" at bounding box center [1319, 651] width 322 height 48
drag, startPoint x: 1368, startPoint y: 613, endPoint x: 1128, endPoint y: 614, distance: 240.0
click at [1142, 614] on html "[PERSON_NAME] Active Welcome to Primoprint. Hi, I received my order of 35 sets …" at bounding box center [1318, 416] width 353 height 620
click at [1334, 628] on textarea "Pink smudges on a few cards - maybe 5 out of 50 in their set." at bounding box center [1319, 651] width 322 height 48
click at [1255, 628] on textarea "Pink smudges on a few cards - maybe 5 out of 50 in their set." at bounding box center [1319, 651] width 322 height 48
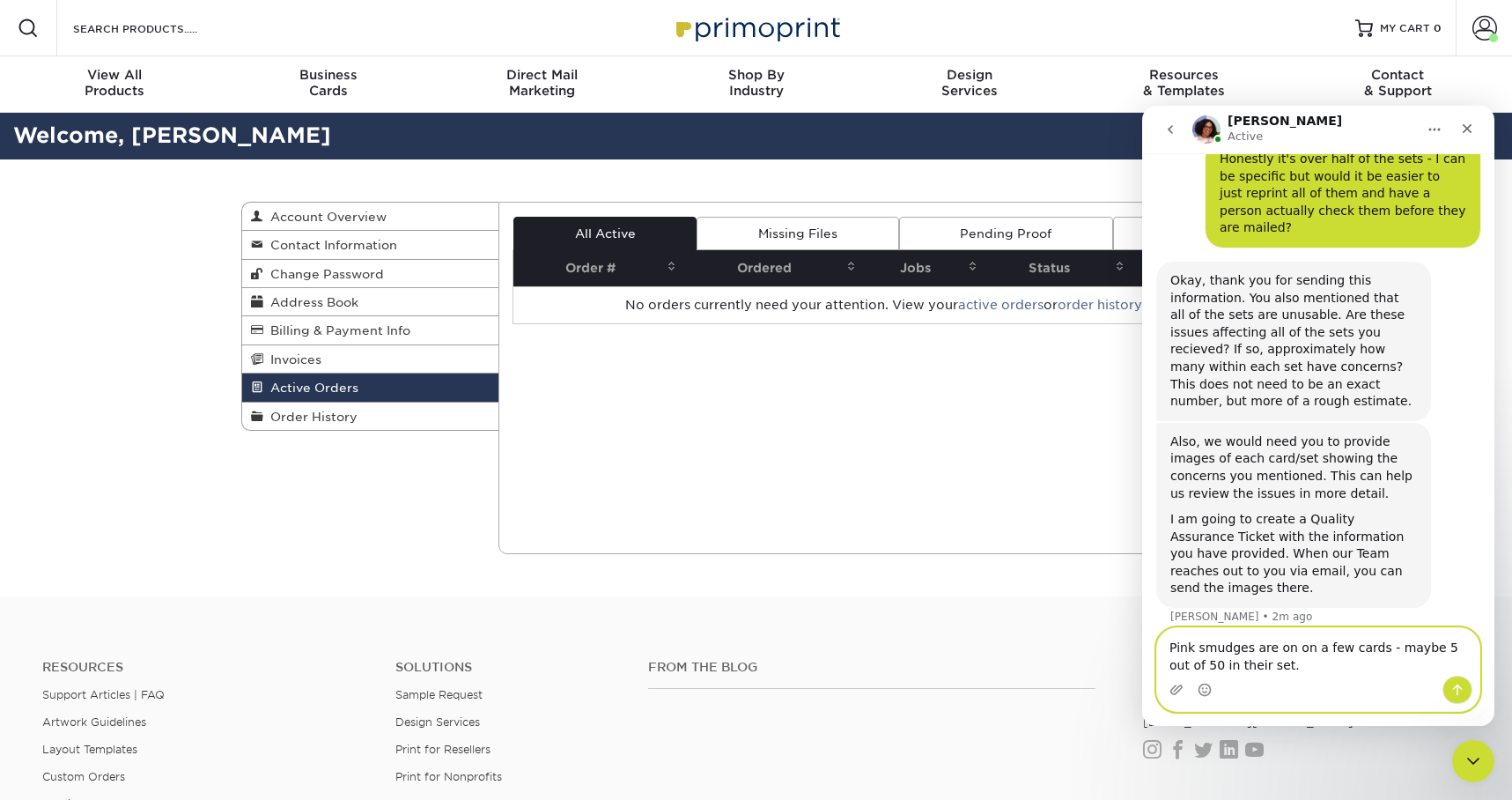
click at [1170, 628] on textarea "Pink smudges are on on a few cards - maybe 5 out of 50 in their set." at bounding box center [1319, 651] width 322 height 48
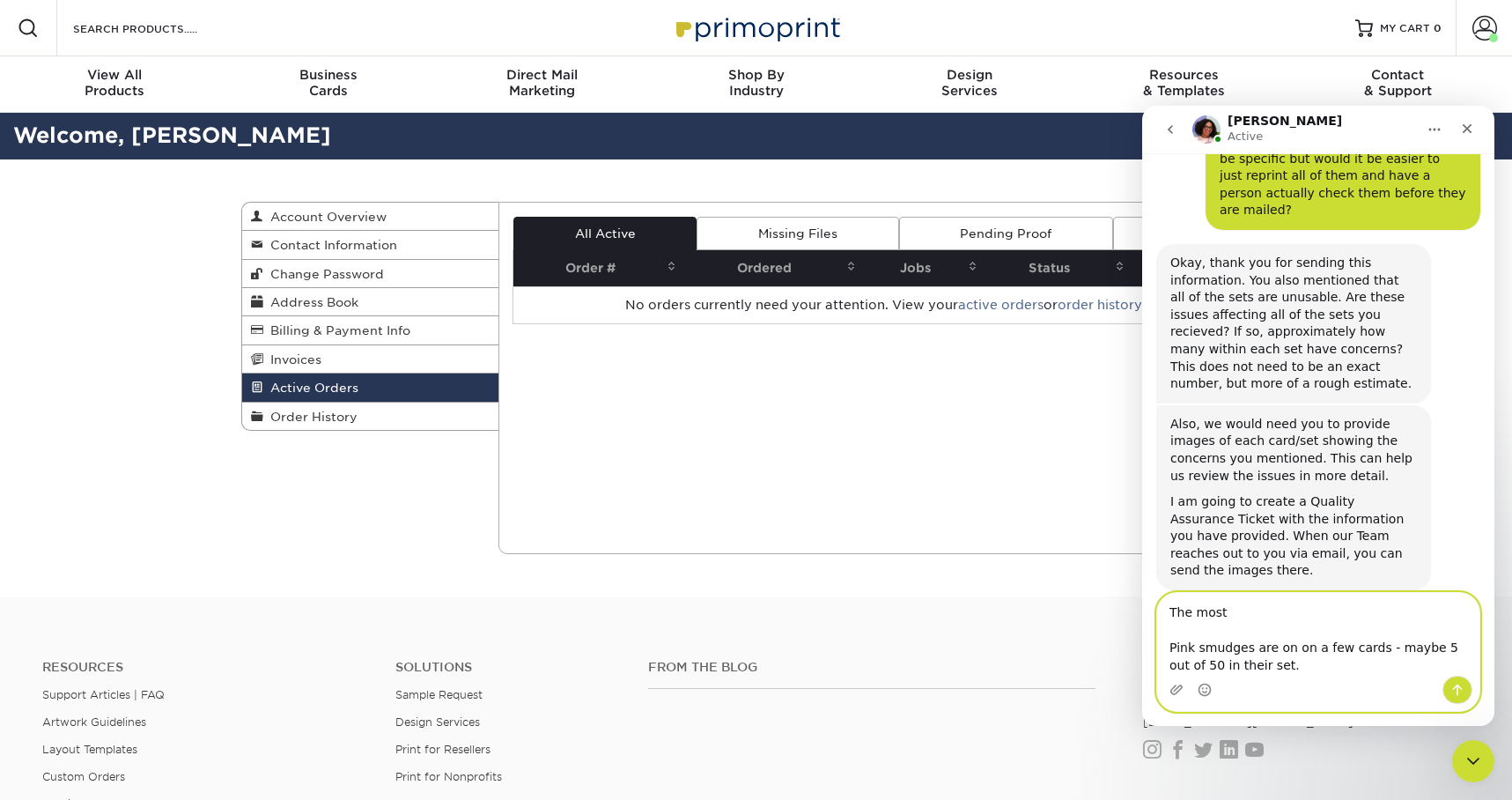
scroll to position [938, 0]
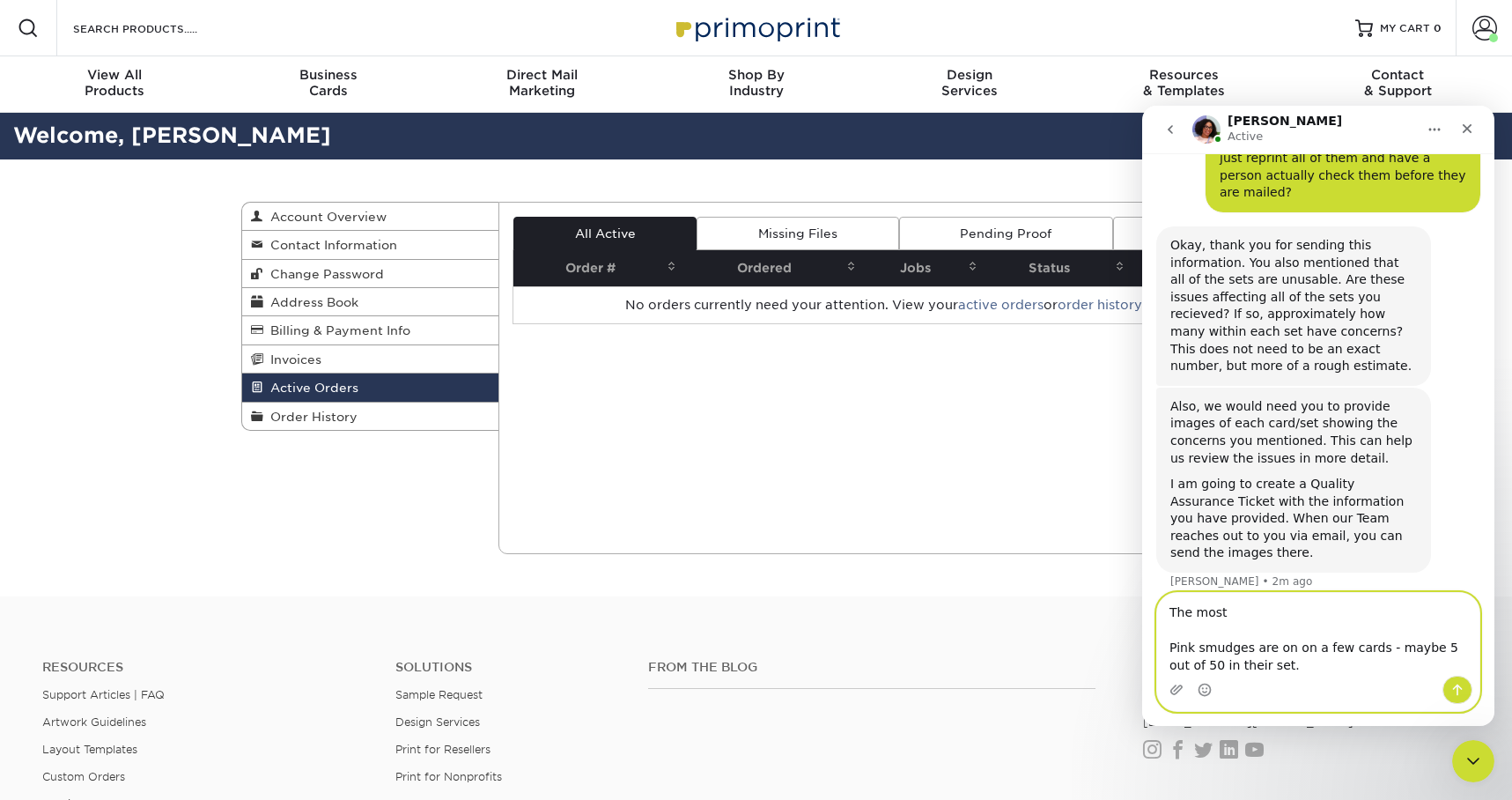
click at [1271, 592] on textarea "The most Pink smudges are on on a few cards - maybe 5 out of 50 in their set." at bounding box center [1319, 633] width 322 height 83
click at [1250, 592] on textarea "The most egregious error Pink smudges are on on a few cards - maybe 5 out of 50…" at bounding box center [1319, 633] width 322 height 83
click at [1359, 592] on textarea "The most egregious error Pink smudges are on on a few cards - maybe 5 out of 50…" at bounding box center [1319, 633] width 322 height 83
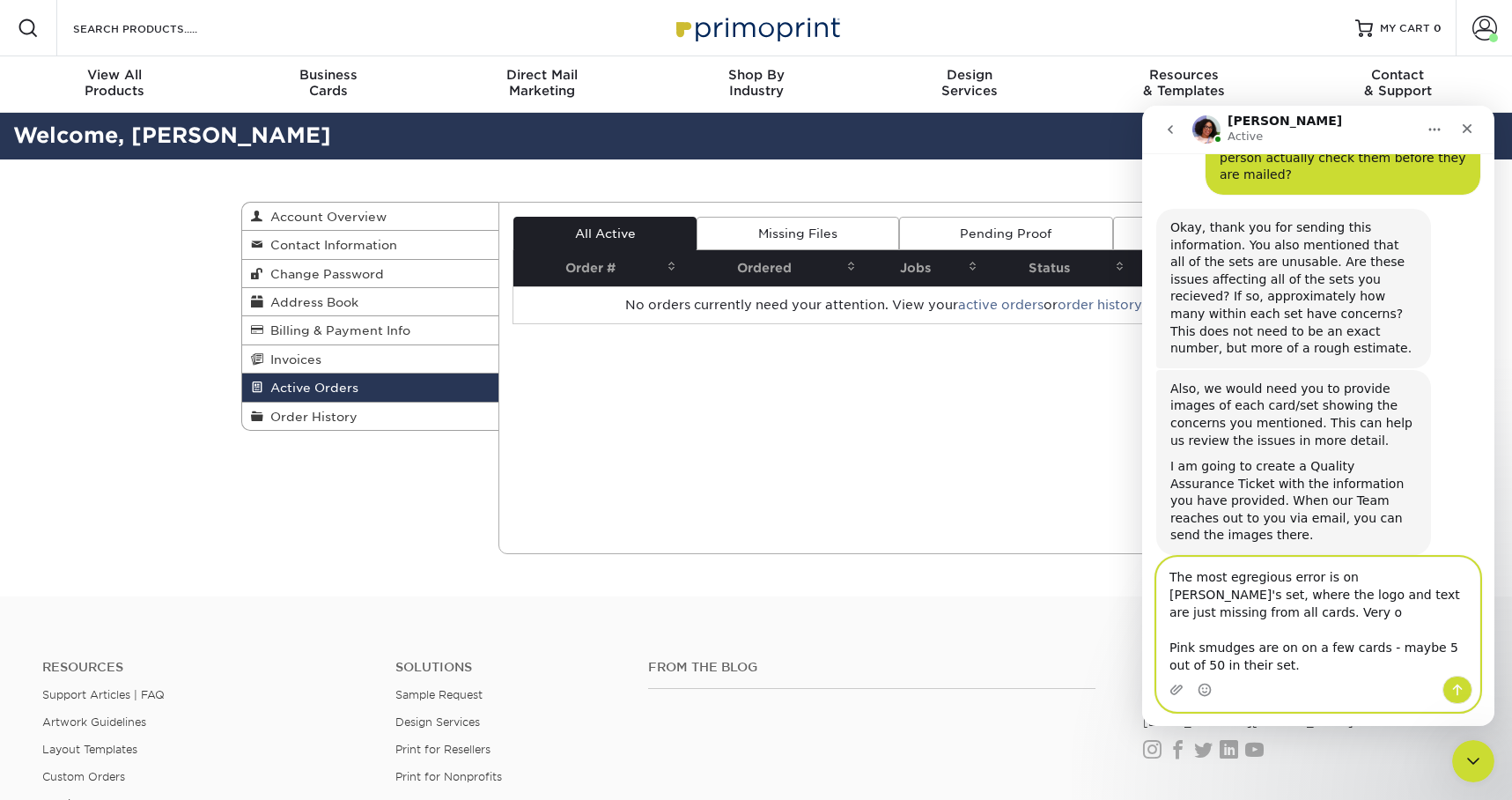
scroll to position [959, 0]
drag, startPoint x: 1447, startPoint y: 570, endPoint x: 1453, endPoint y: 584, distance: 15.2
click at [1453, 584] on textarea "The most egregious error is on [PERSON_NAME]'s set, where the logo and text are…" at bounding box center [1319, 617] width 322 height 118
click at [1446, 579] on textarea "The most egregious error is on [PERSON_NAME]'s set, where the logo and text are…" at bounding box center [1319, 617] width 322 height 118
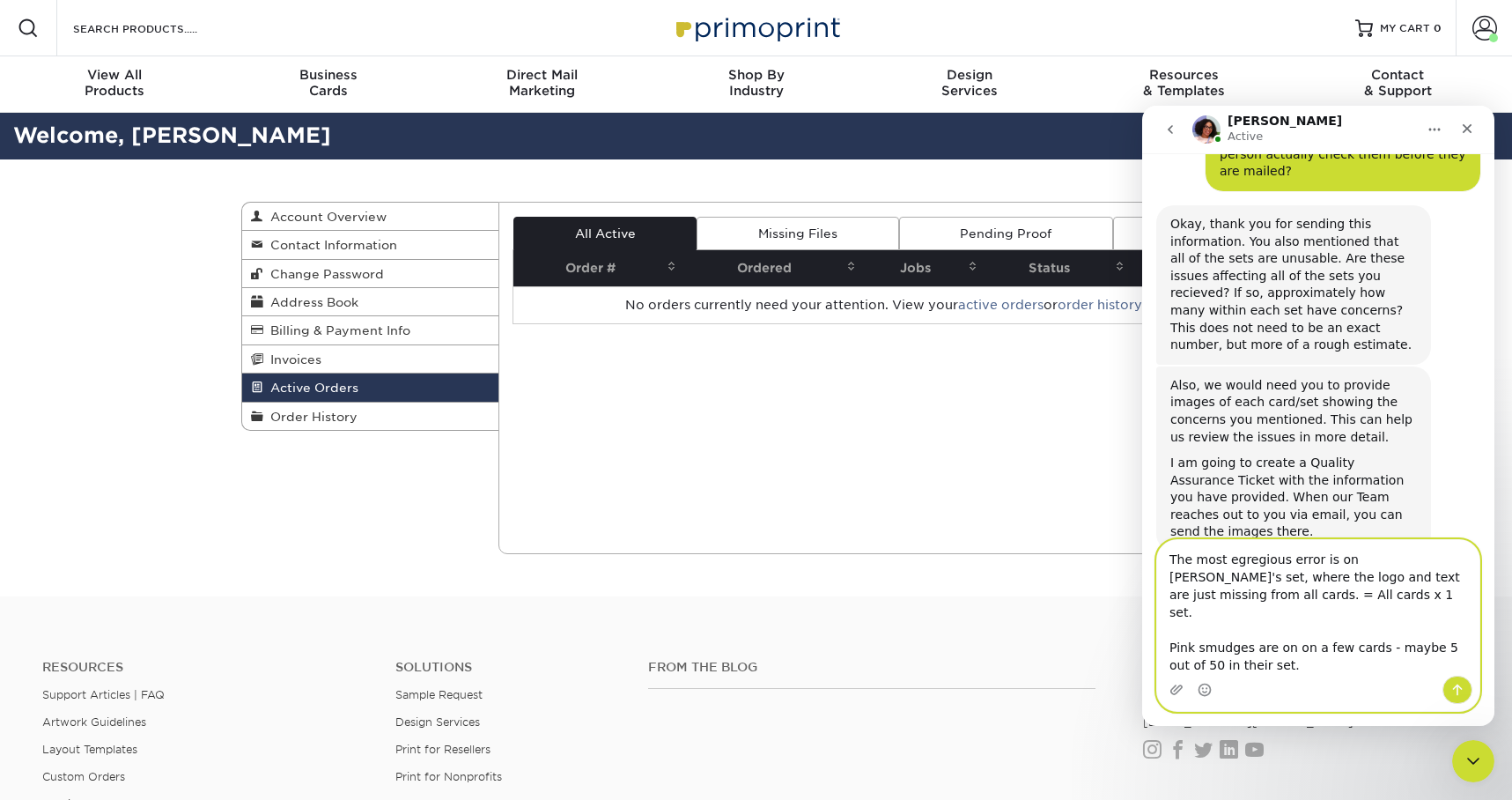
click at [1173, 594] on textarea "The most egregious error is on [PERSON_NAME]'s set, where the logo and text are…" at bounding box center [1319, 608] width 322 height 136
click at [1293, 589] on textarea "The most egregious error is on [PERSON_NAME]'s set, where the logo and text are…" at bounding box center [1319, 608] width 322 height 136
click at [1288, 629] on textarea "The most egregious error is on [PERSON_NAME]'s set, where the logo and text are…" at bounding box center [1319, 608] width 322 height 136
drag, startPoint x: 1287, startPoint y: 626, endPoint x: 1254, endPoint y: 626, distance: 33.0
click at [1254, 626] on textarea "The most egregious error is on [PERSON_NAME]'s set, where the logo and text are…" at bounding box center [1319, 608] width 322 height 136
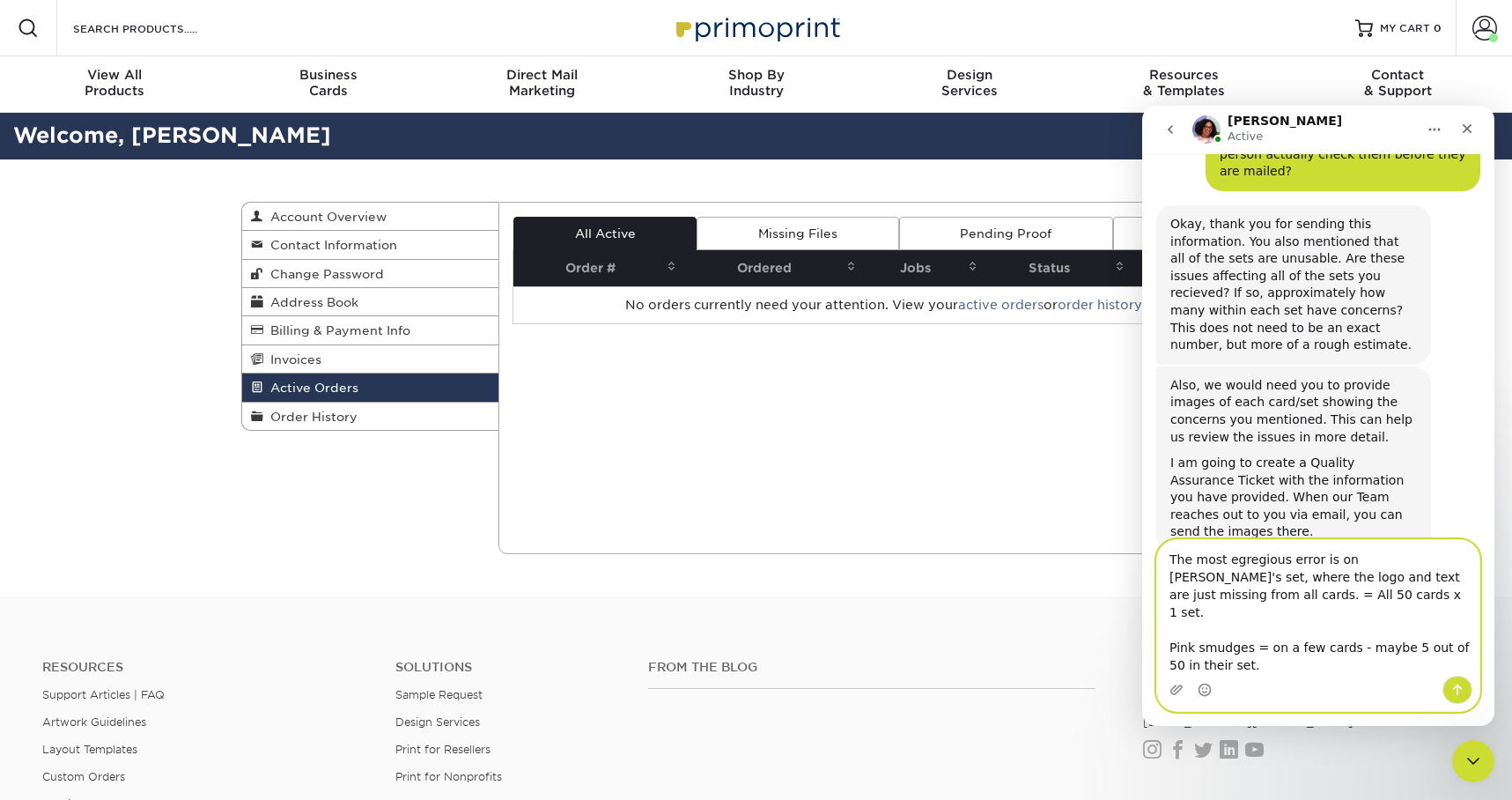
click at [1264, 628] on textarea "The most egregious error is on [PERSON_NAME]'s set, where the logo and text are…" at bounding box center [1319, 608] width 322 height 136
click at [1264, 627] on textarea "The most egregious error is on [PERSON_NAME]'s set, where the logo and text are…" at bounding box center [1319, 608] width 322 height 136
click at [1263, 627] on textarea "The most egregious error is on [PERSON_NAME]'s set, where the logo and text are…" at bounding box center [1319, 608] width 322 height 136
drag, startPoint x: 1197, startPoint y: 646, endPoint x: 1463, endPoint y: 642, distance: 266.0
click at [1463, 642] on textarea "The most egregious error is on [PERSON_NAME]'s set, where the logo and text are…" at bounding box center [1319, 605] width 322 height 139
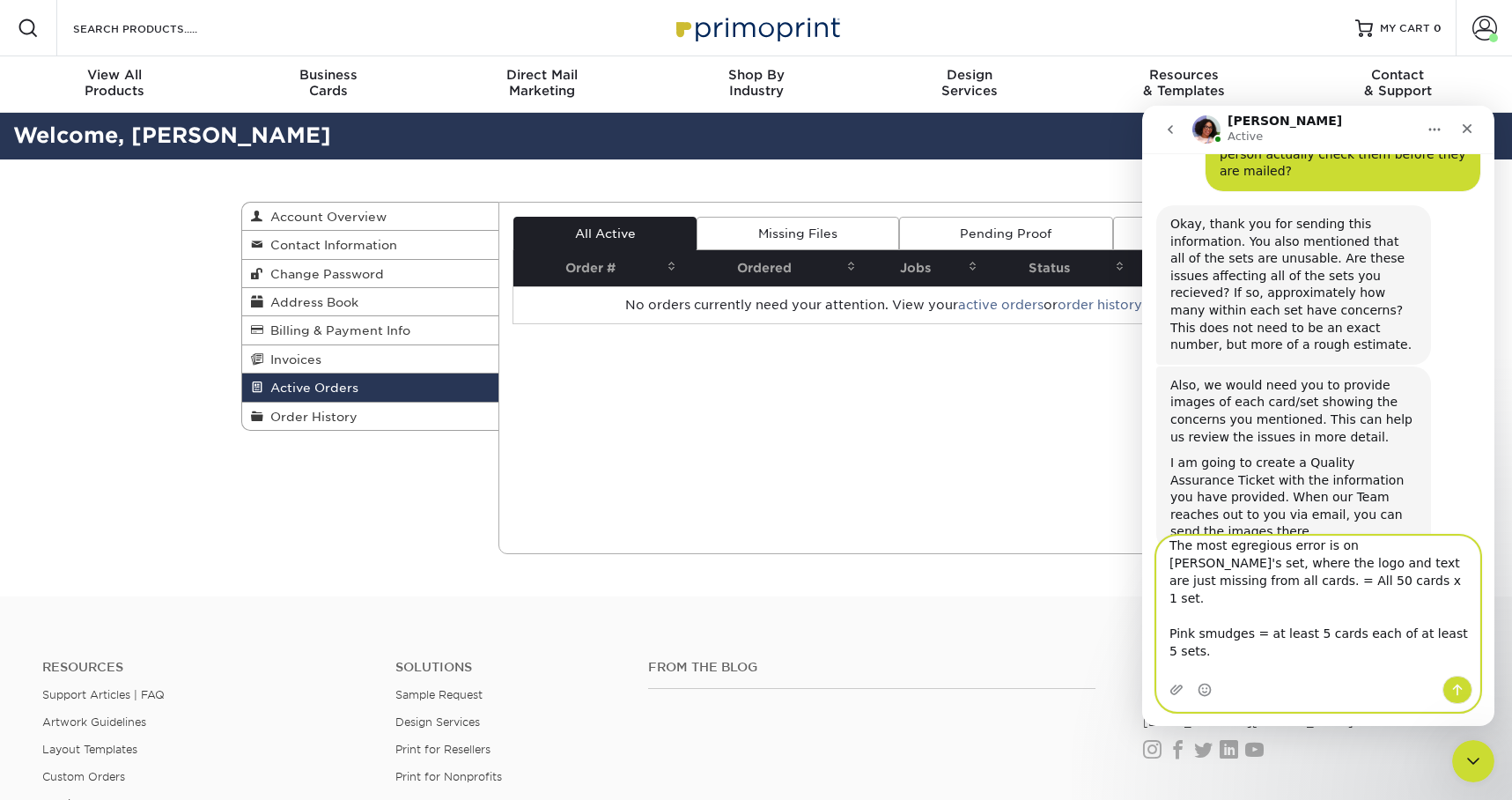
scroll to position [28, 0]
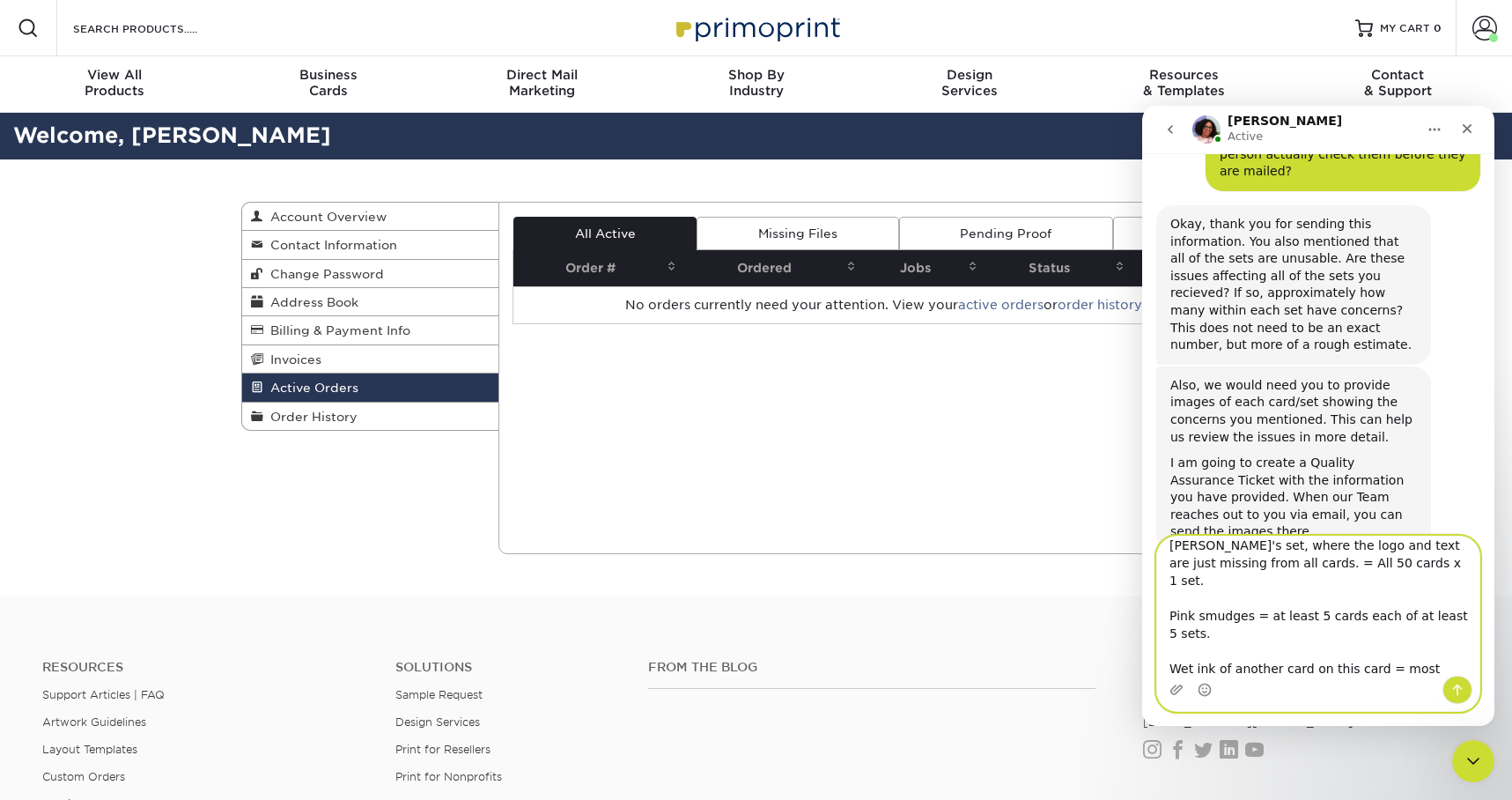
click at [1396, 598] on textarea "The most egregious error is on [PERSON_NAME]'s set, where the logo and text are…" at bounding box center [1319, 605] width 322 height 139
drag, startPoint x: 1396, startPoint y: 598, endPoint x: 1385, endPoint y: 598, distance: 11.0
click at [1385, 598] on textarea "The most egregious error is on [PERSON_NAME]'s set, where the logo and text are…" at bounding box center [1319, 605] width 322 height 139
click at [1374, 622] on textarea "The most egregious error is on [PERSON_NAME]'s set, where the logo and text are…" at bounding box center [1319, 605] width 322 height 139
click at [1245, 666] on textarea "The most egregious error is on [PERSON_NAME]'s set, where the logo and text are…" at bounding box center [1319, 605] width 322 height 139
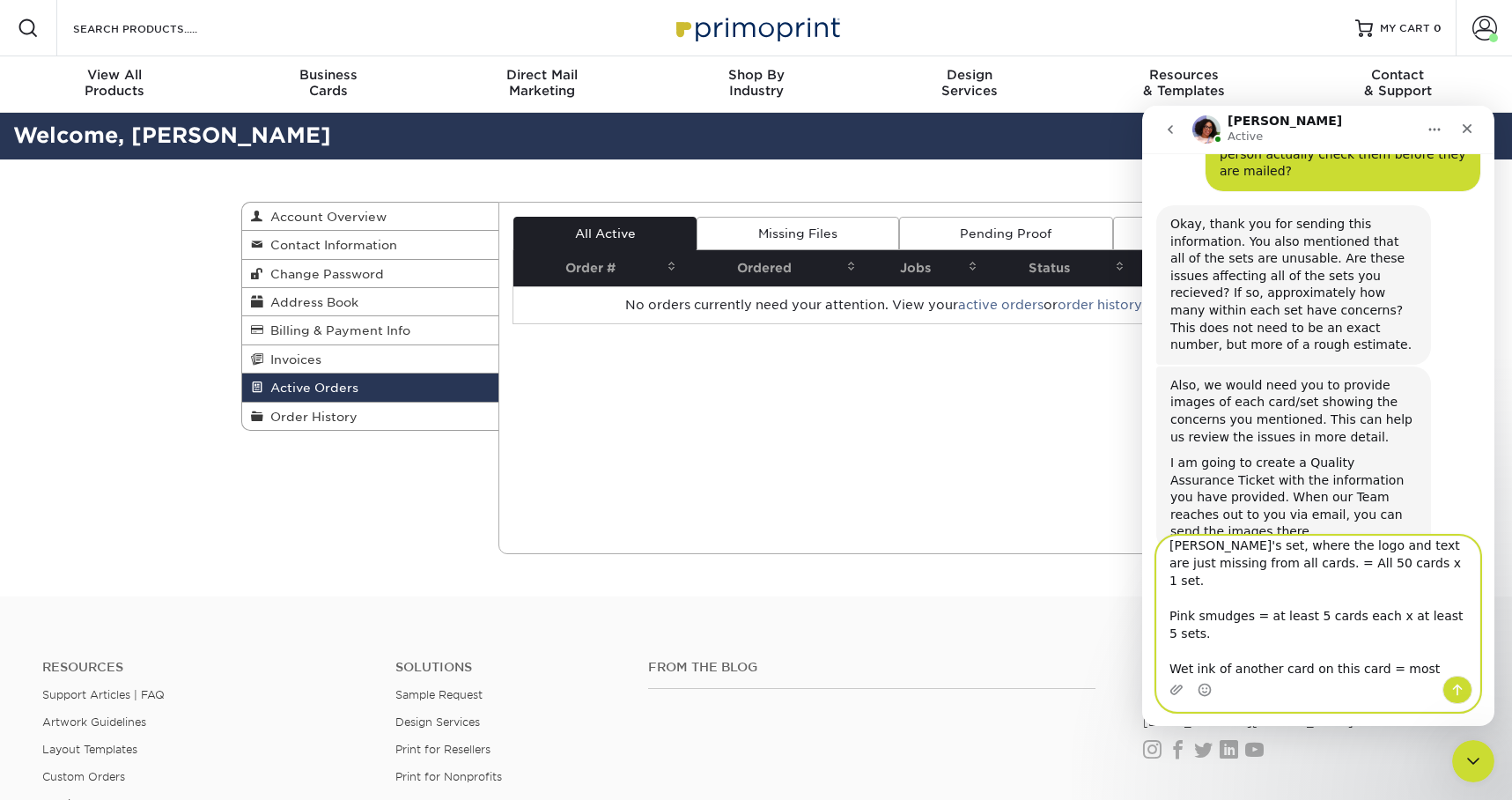
scroll to position [0, 0]
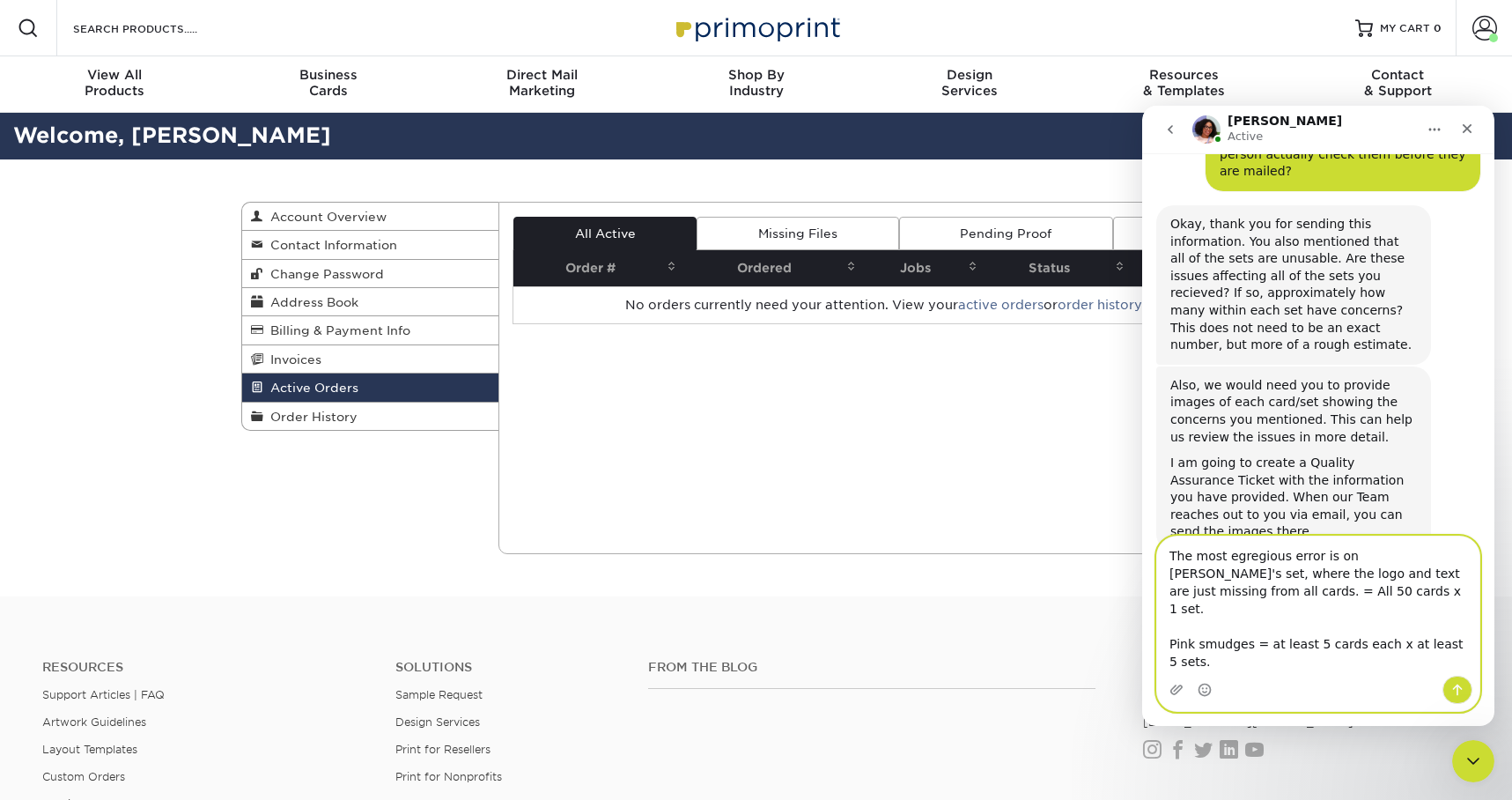
click at [1299, 592] on textarea "The most egregious error is on [PERSON_NAME]'s set, where the logo and text are…" at bounding box center [1319, 605] width 322 height 139
click at [1277, 562] on textarea "The most egregious error is on [PERSON_NAME]'s set, where the logo and text are…" at bounding box center [1319, 605] width 322 height 139
click at [1170, 554] on textarea "The most egregious error is on [PERSON_NAME]'s set, where the logo and text are…" at bounding box center [1319, 605] width 322 height 139
click at [1328, 592] on textarea "The most egregious error is on [PERSON_NAME]'s set, where the logo and text are…" at bounding box center [1319, 605] width 322 height 139
type textarea "The most egregious error is on [PERSON_NAME]'s set, where the logo and text are…"
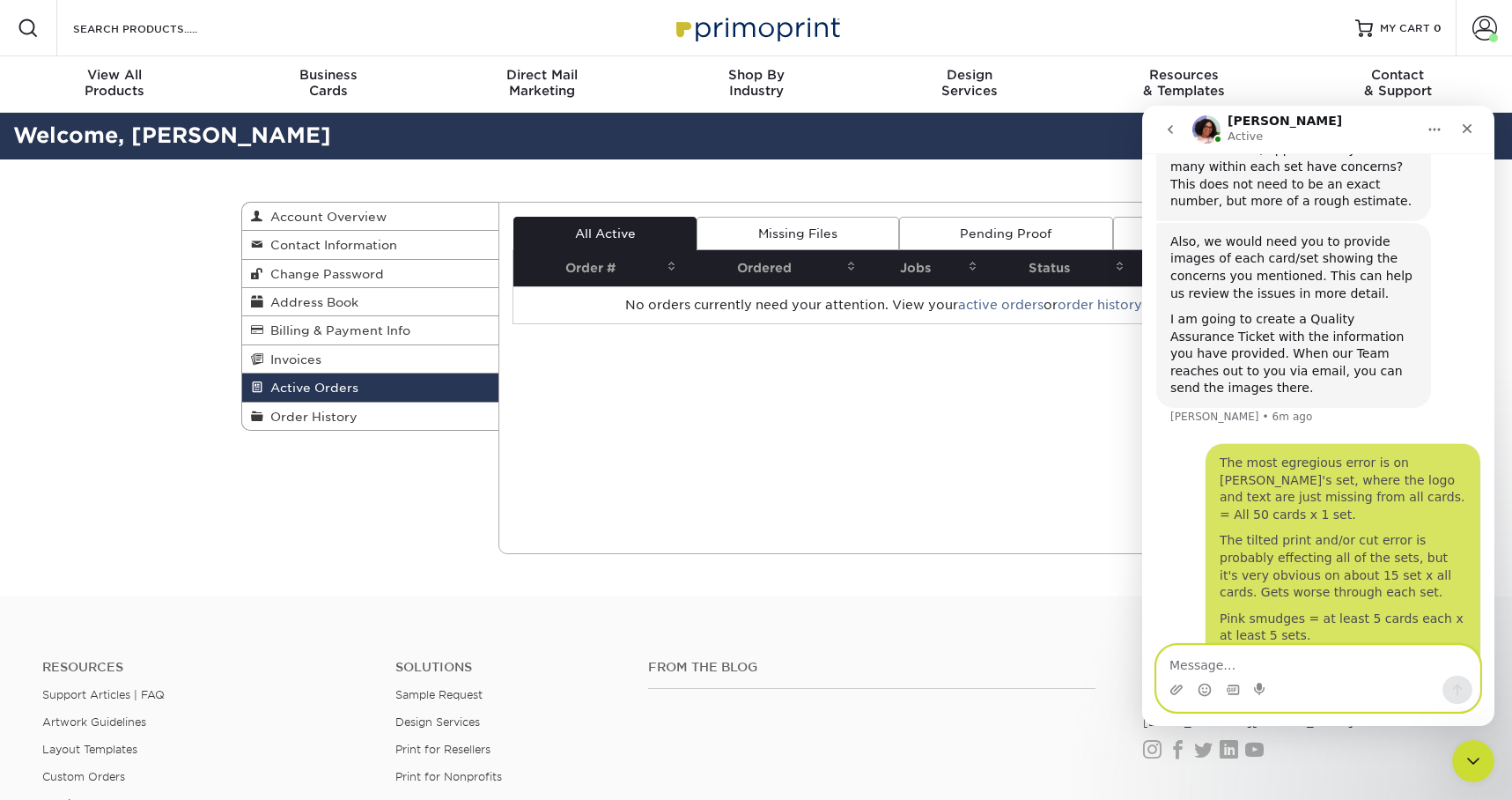
scroll to position [1118, 0]
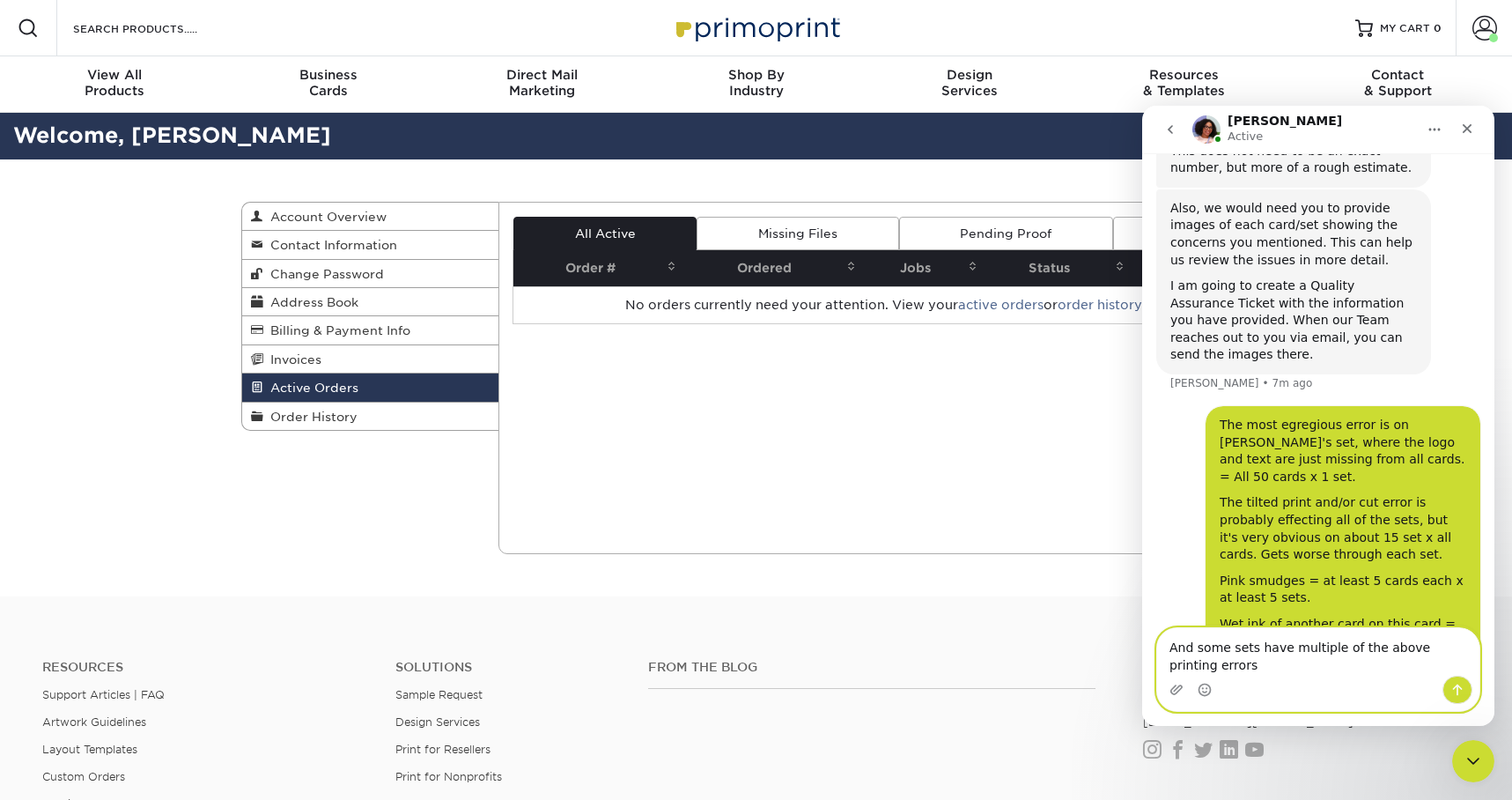
type textarea "And some sets have multiple of the above printing errors."
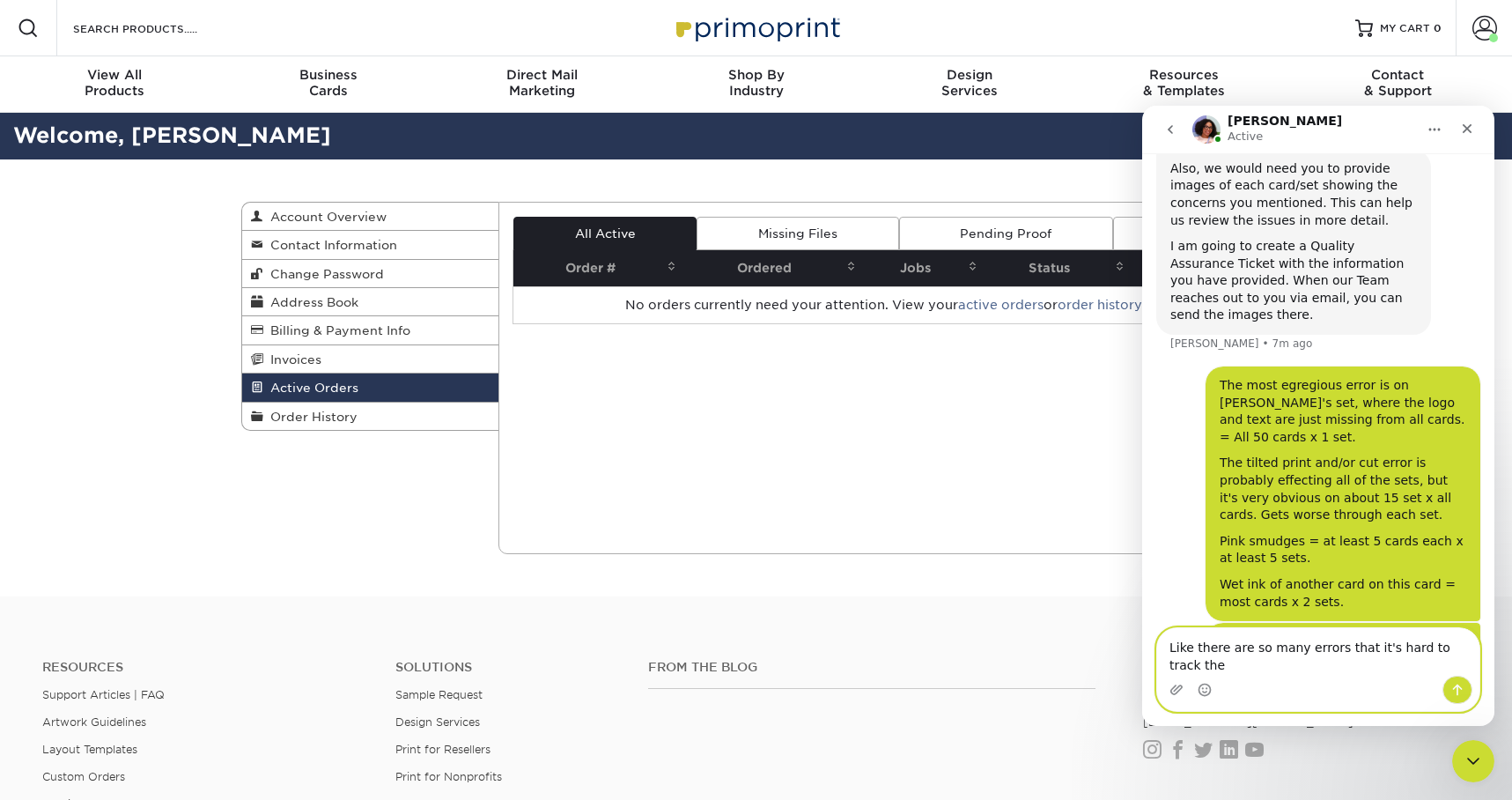
scroll to position [1193, 0]
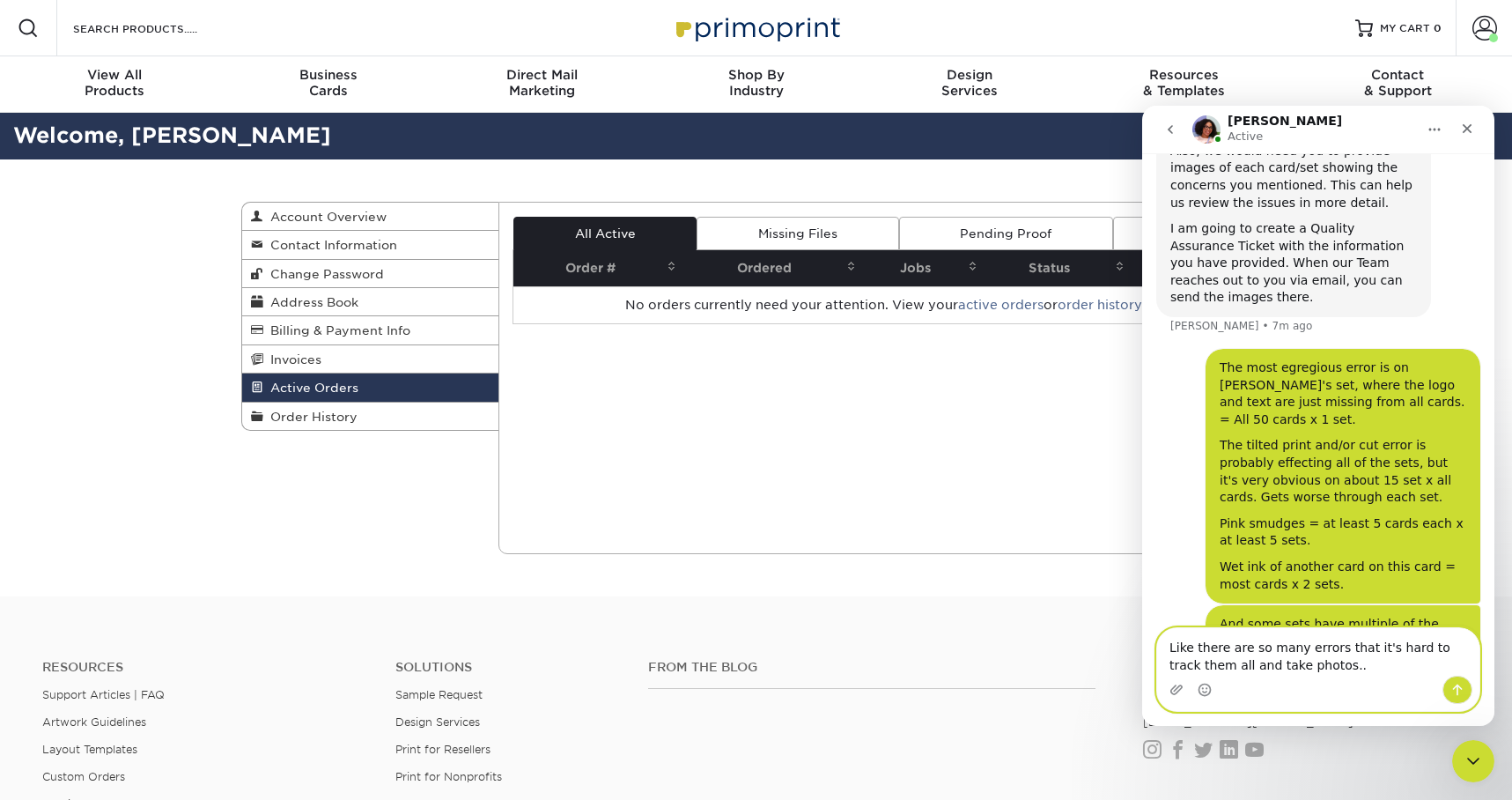
type textarea "Like there are so many errors that it's hard to track them all and take photos.…"
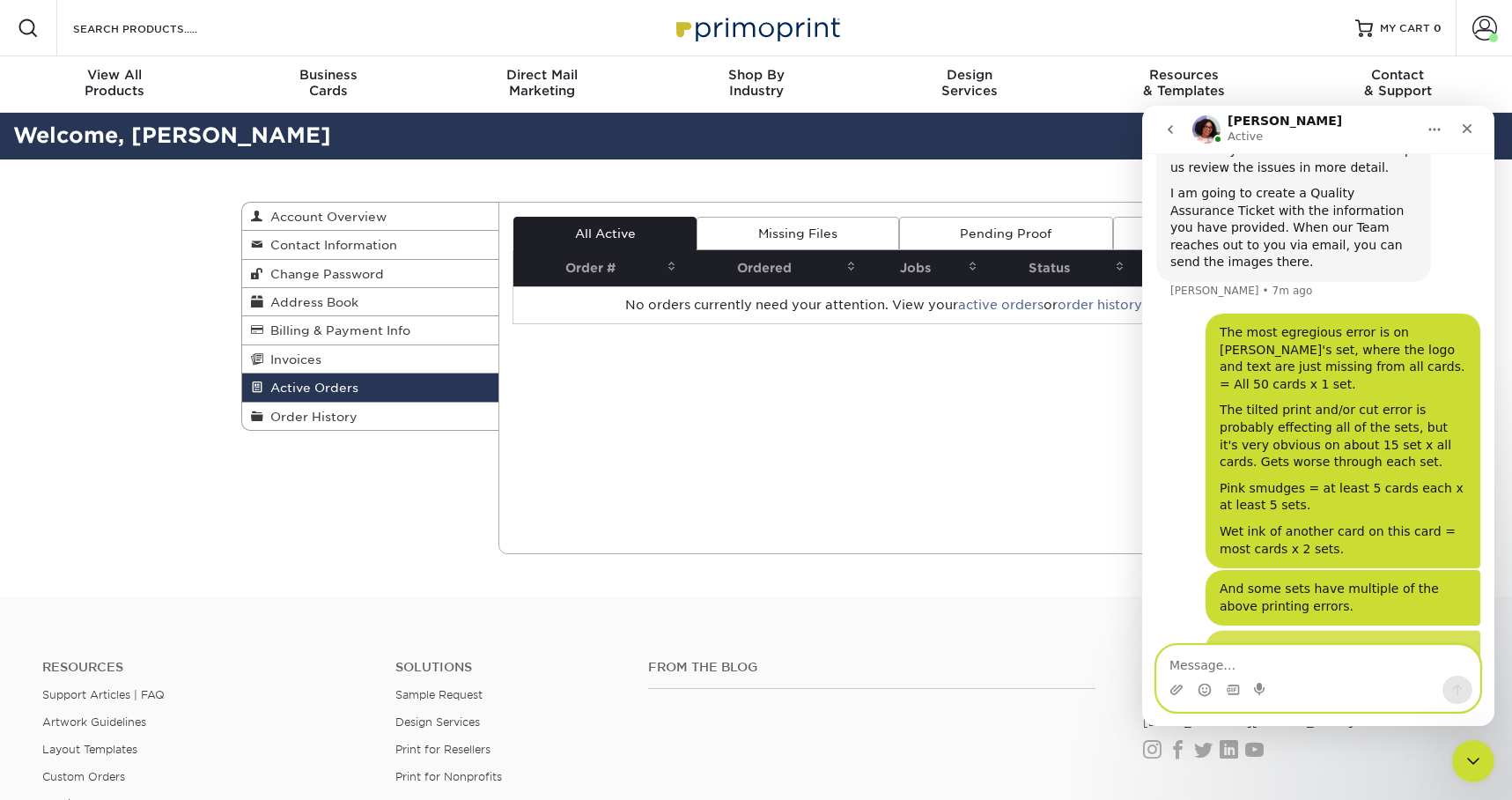
scroll to position [1234, 0]
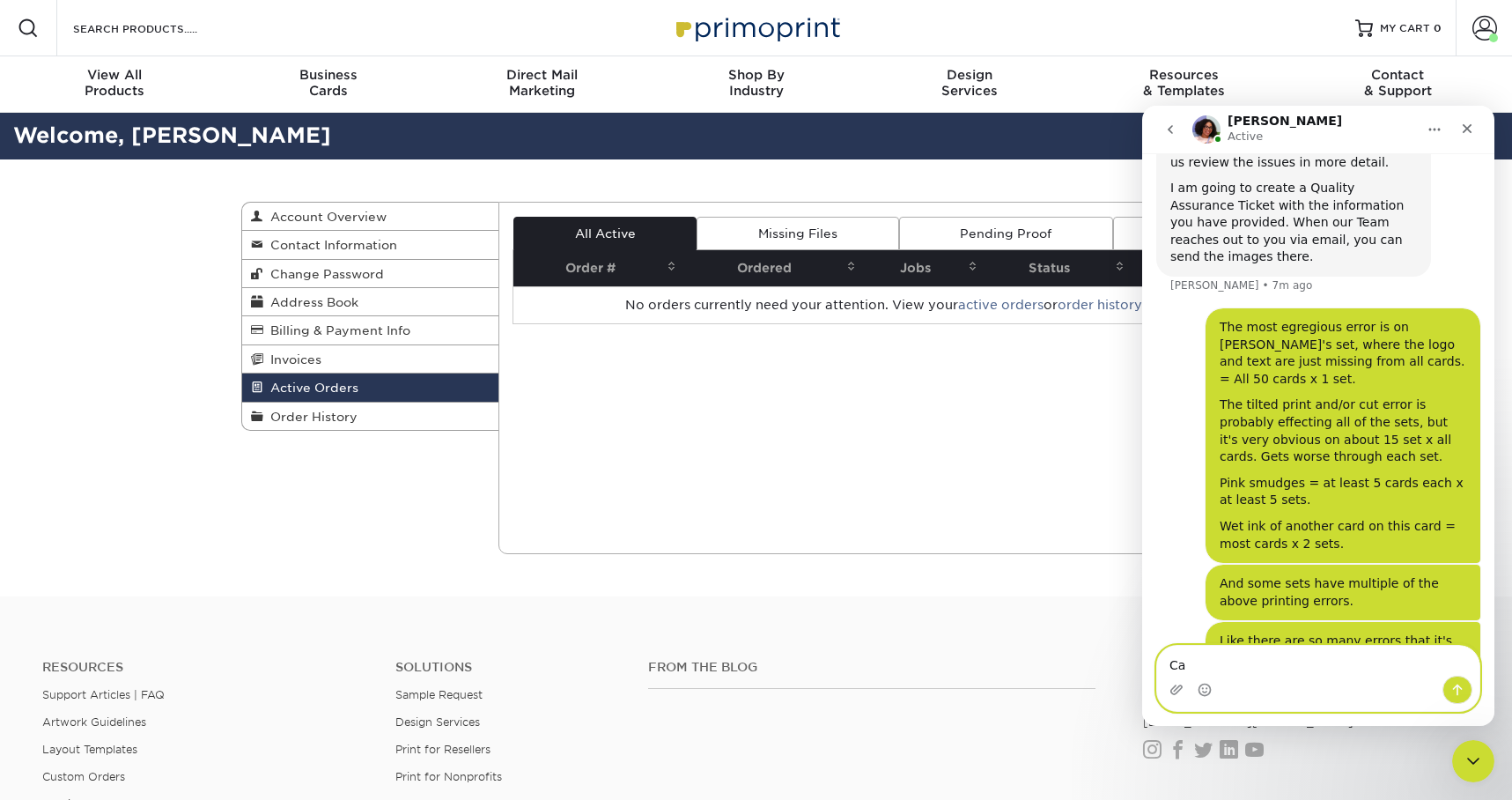
type textarea "C"
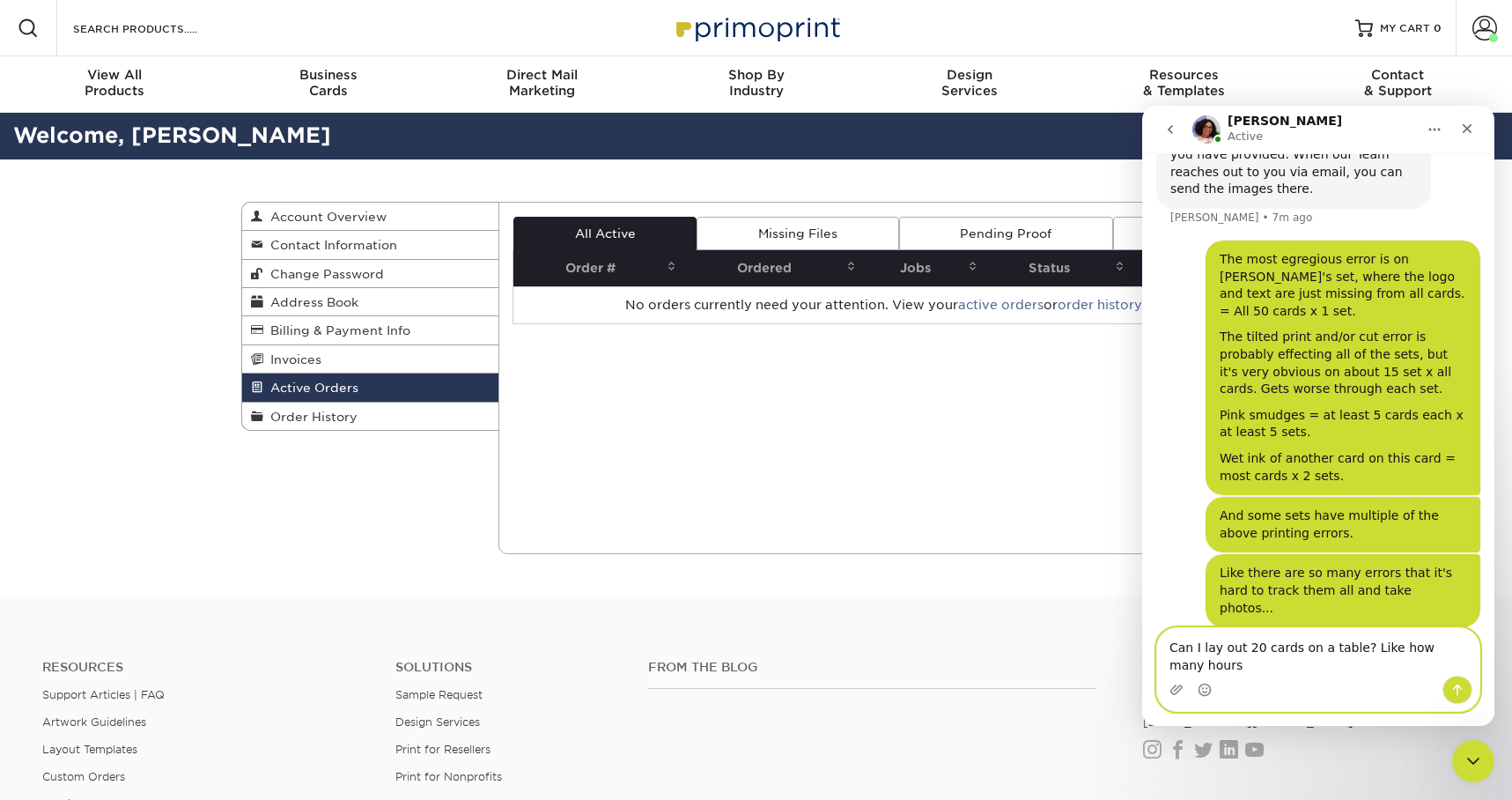
scroll to position [1319, 0]
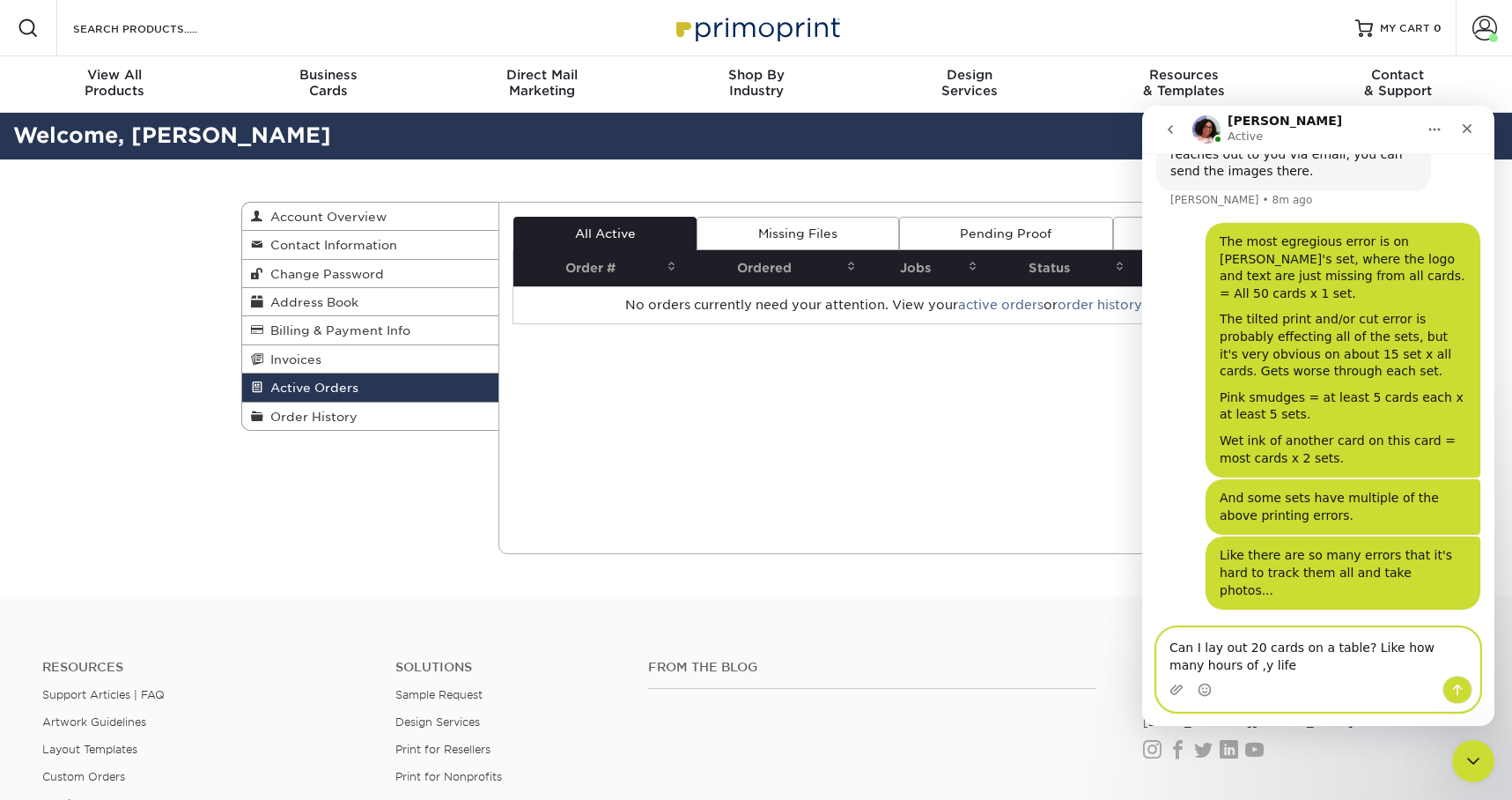
click at [1226, 667] on textarea "Can I lay out 20 cards on a table? Like how many hours of ,y life" at bounding box center [1319, 651] width 322 height 48
click at [1297, 662] on textarea "Can I lay out 20 cards on a table? Like how many hours of my life" at bounding box center [1319, 651] width 322 height 48
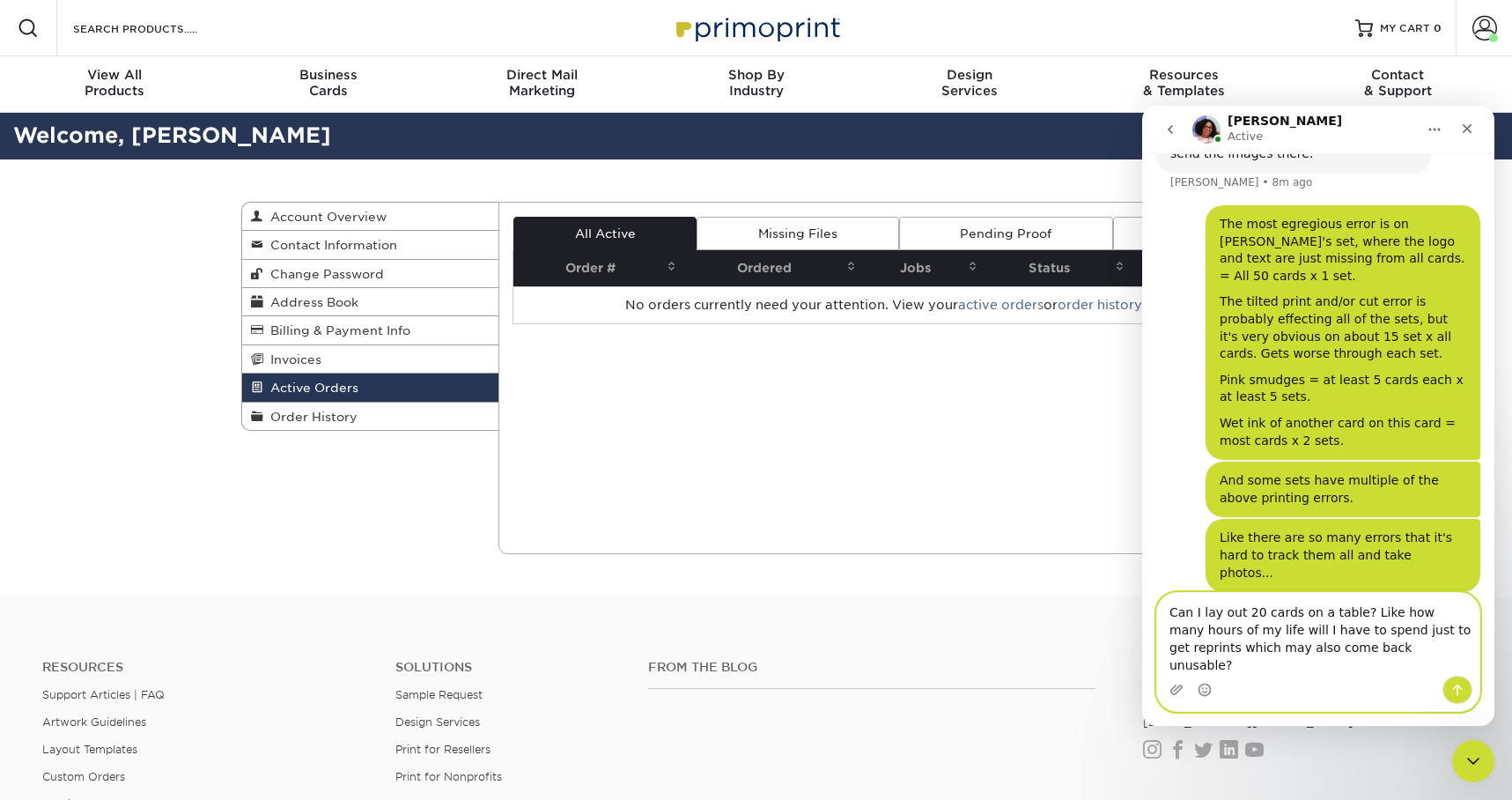
type textarea "Can I lay out 20 cards on a table? Like how many hours of my life will I have t…"
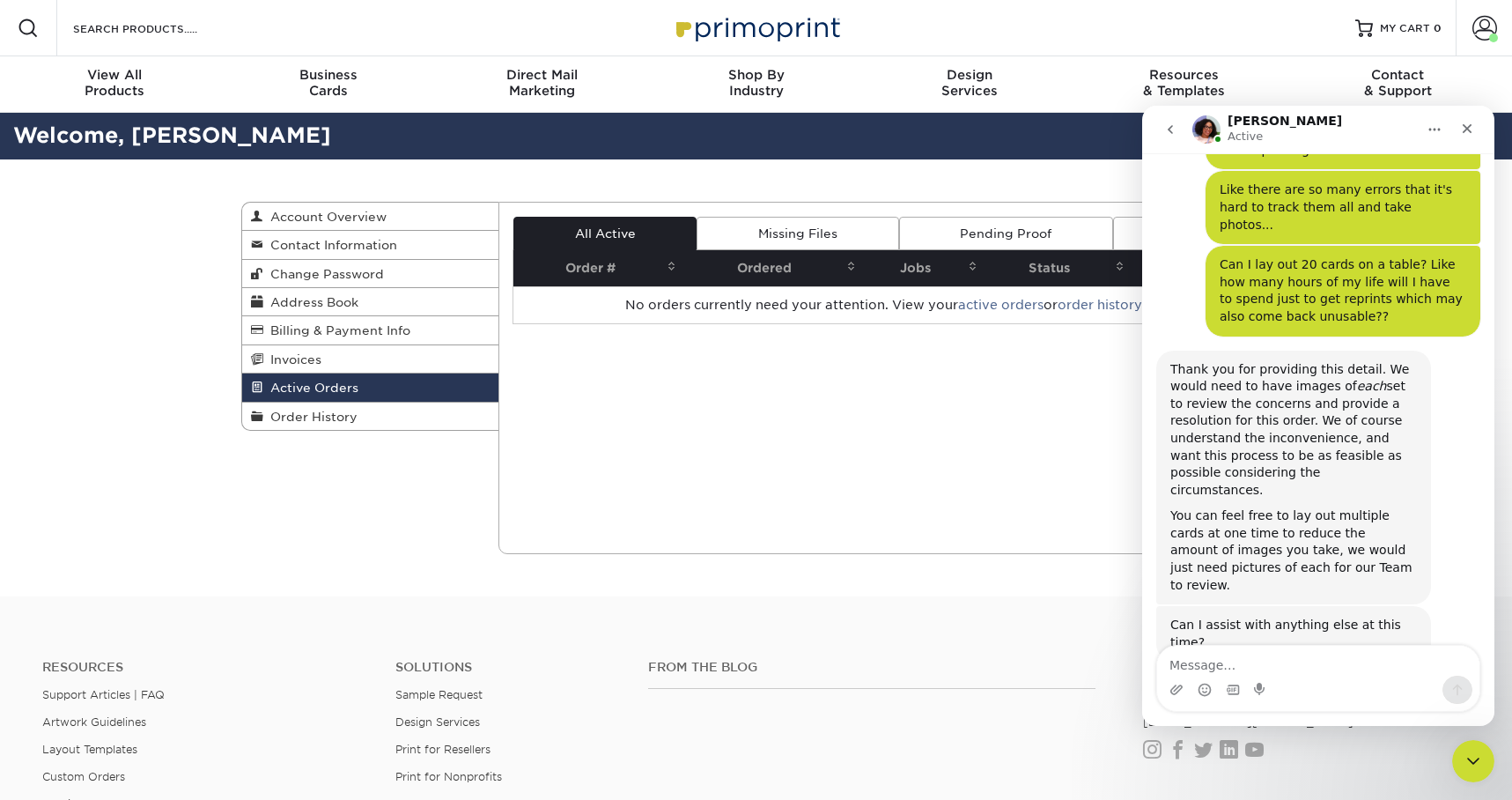
scroll to position [1599, 0]
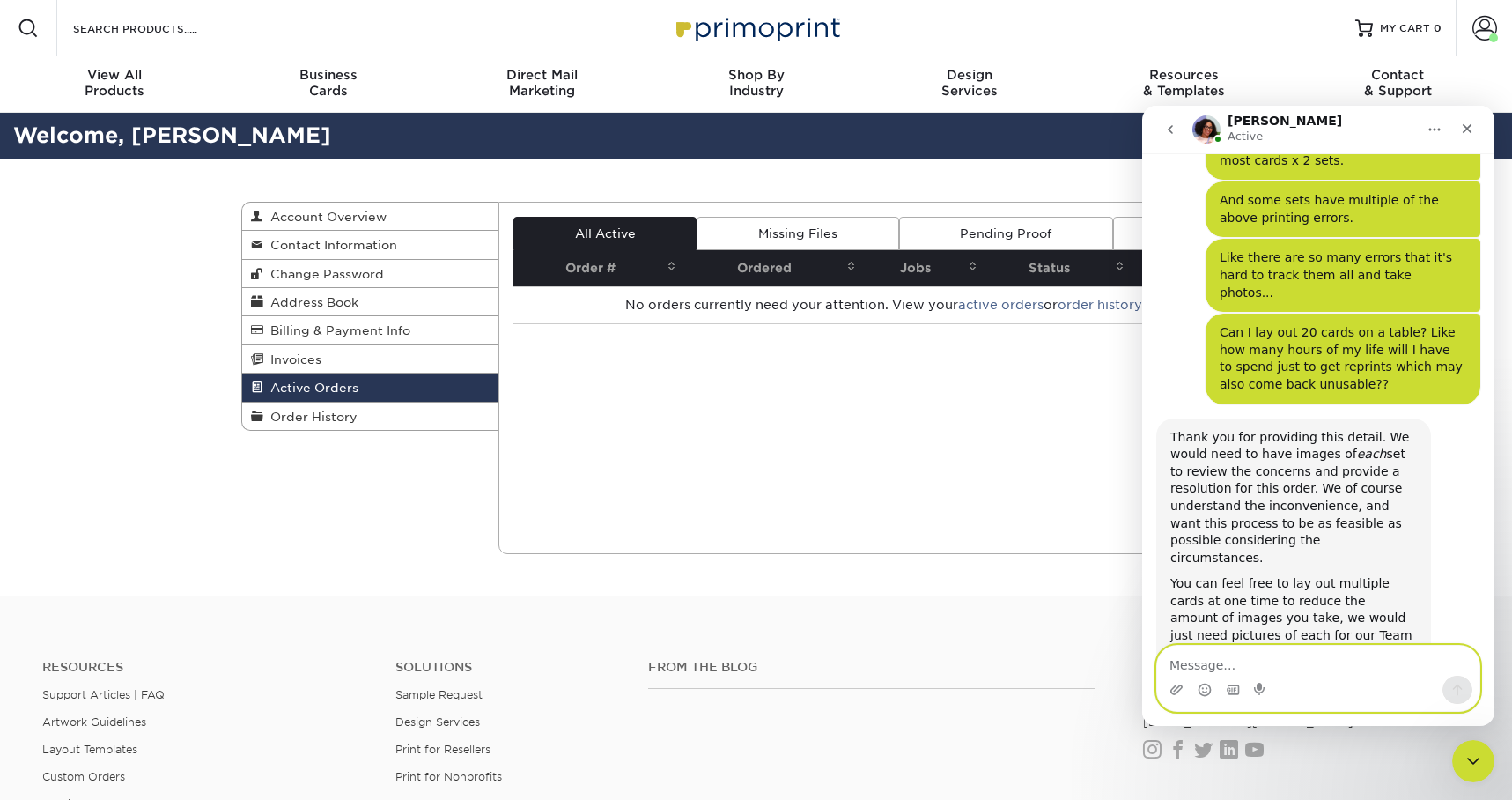
click at [1275, 660] on textarea "Message…" at bounding box center [1319, 660] width 322 height 30
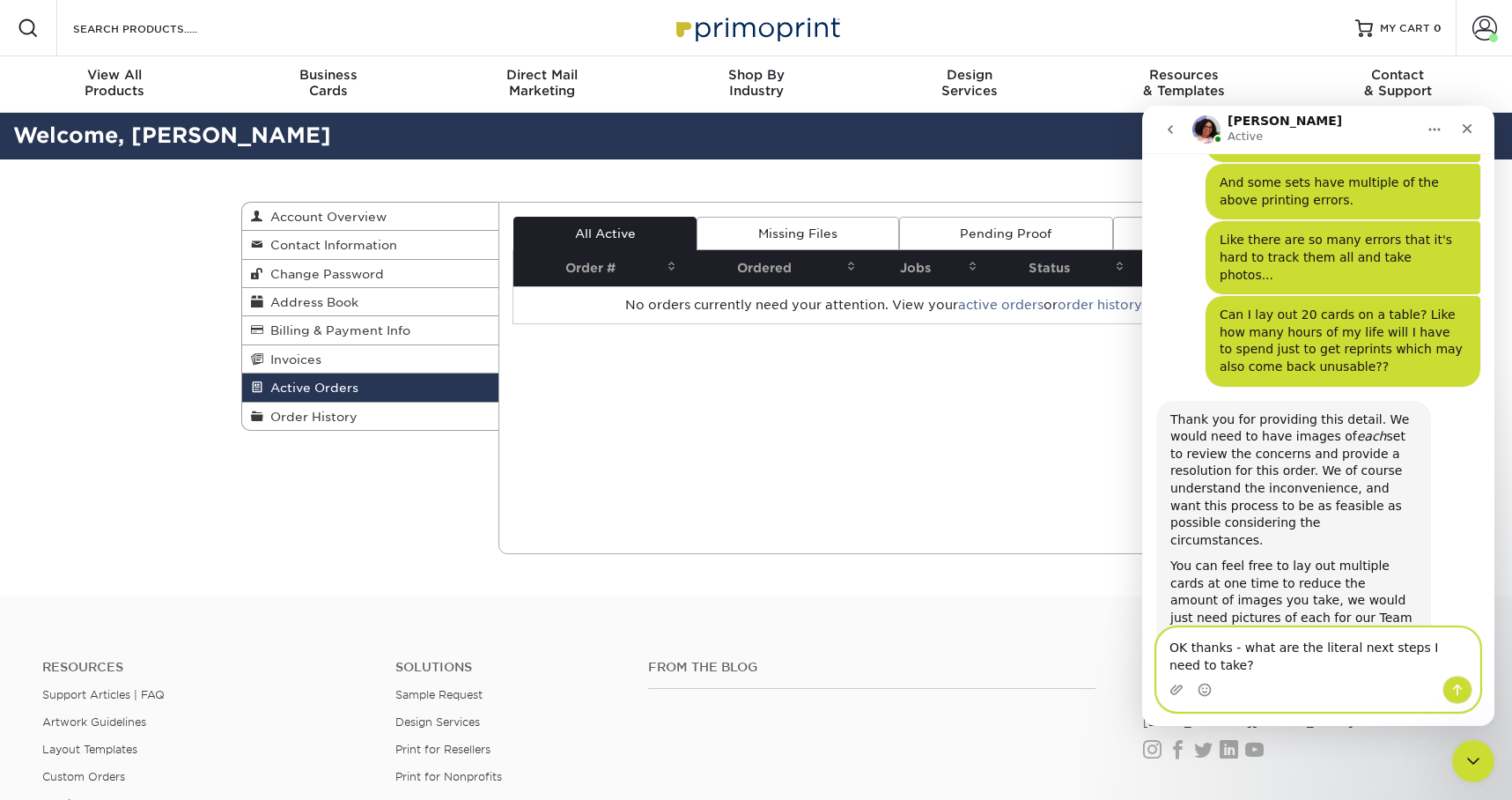
click at [1243, 646] on textarea "OK thanks - what are the literal next steps I need to take?" at bounding box center [1319, 651] width 322 height 48
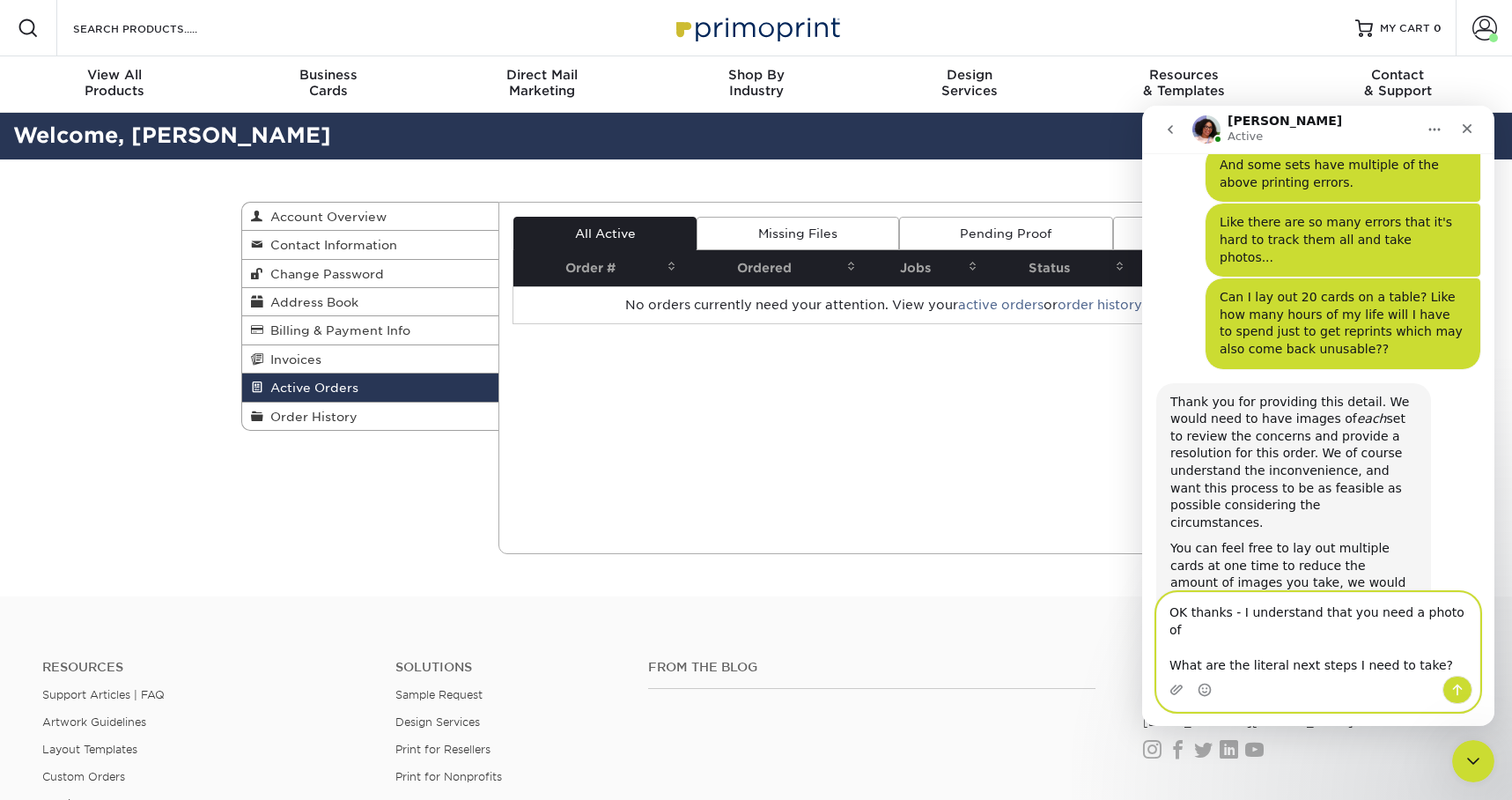
click at [1402, 629] on textarea "OK thanks - I understand that you need a photo of What are the literal next ste…" at bounding box center [1319, 633] width 322 height 83
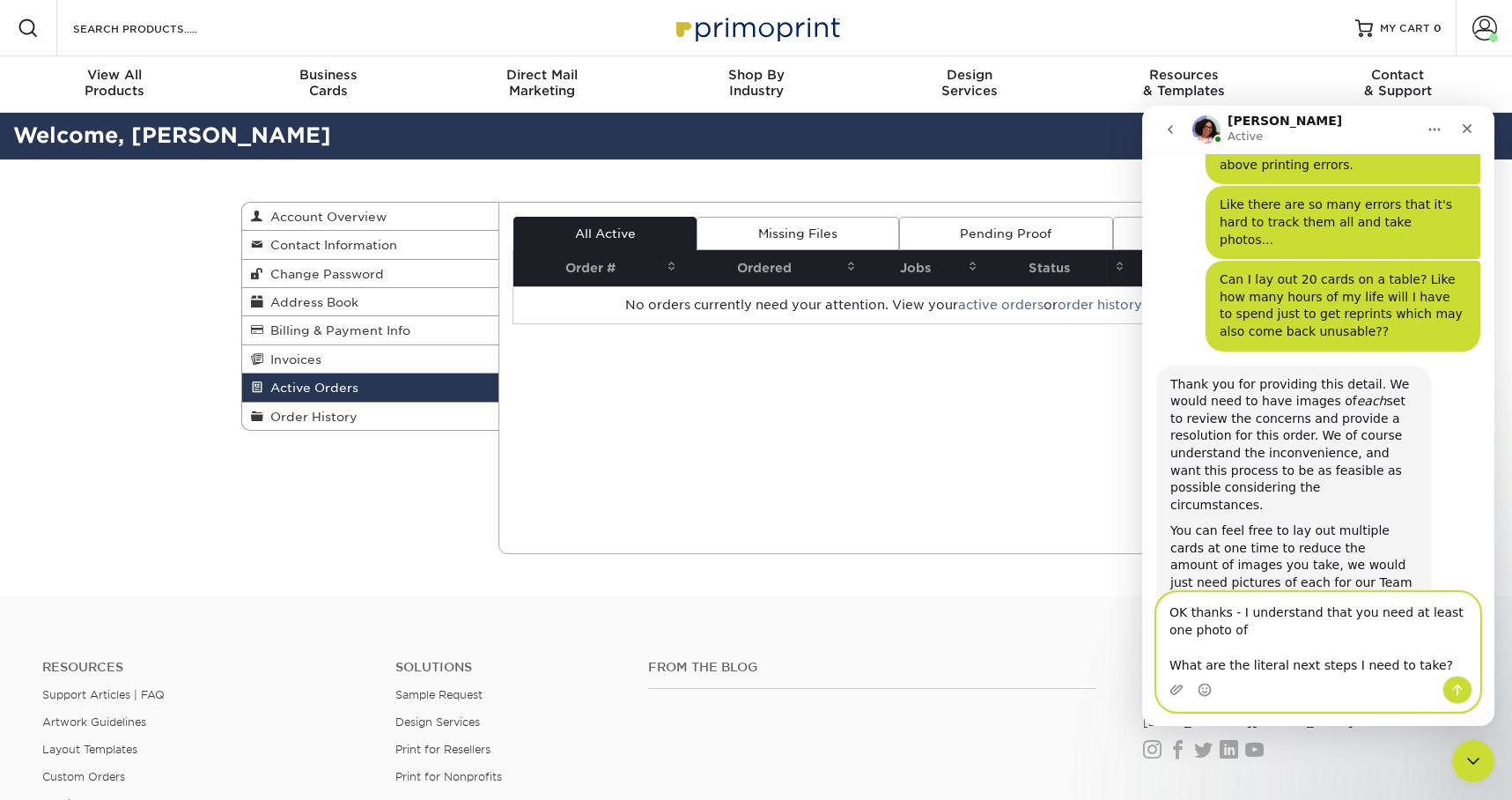
click at [1326, 634] on textarea "OK thanks - I understand that you need at least one photo of What are the liter…" at bounding box center [1319, 633] width 322 height 83
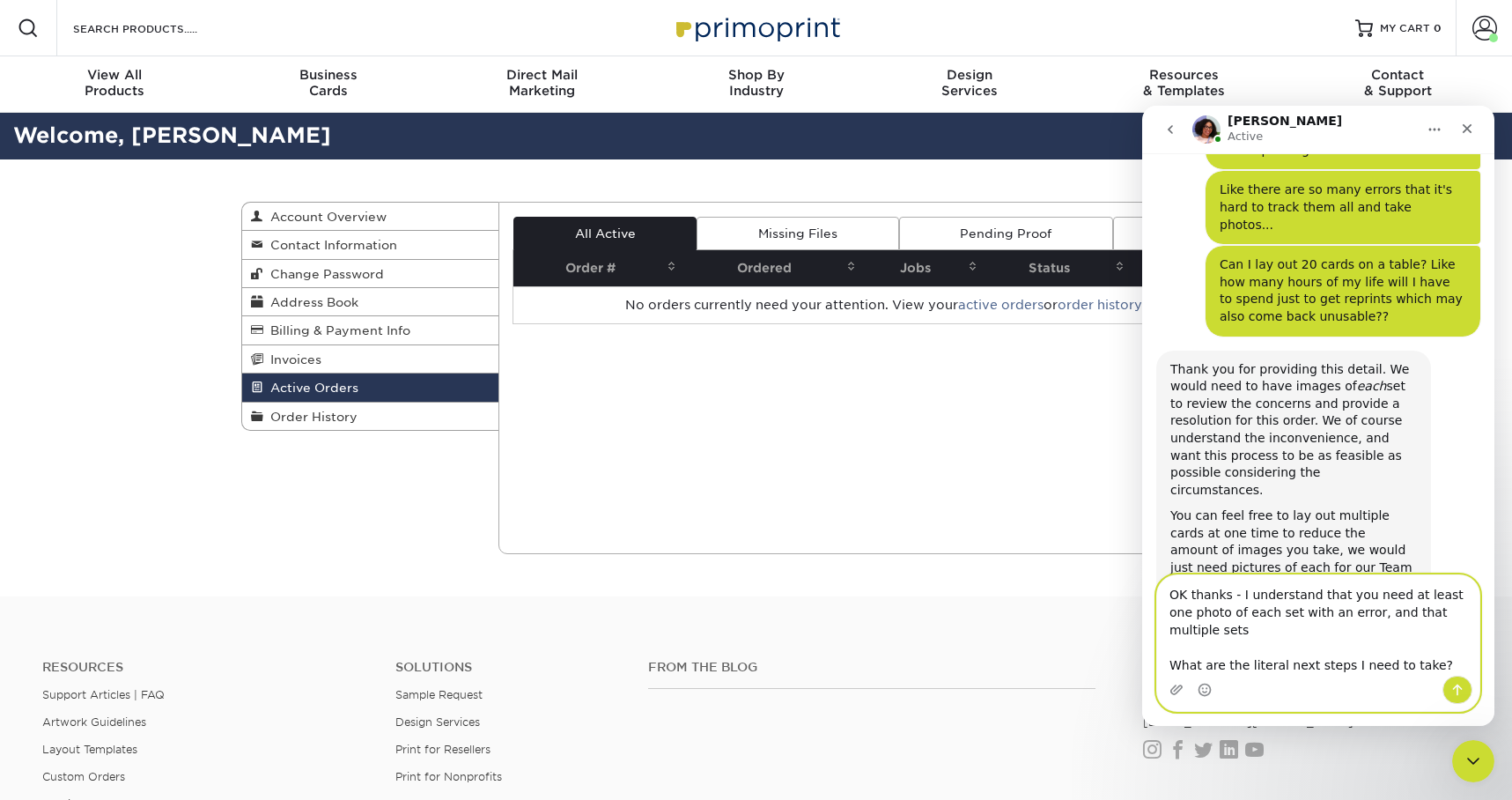
scroll to position [1670, 0]
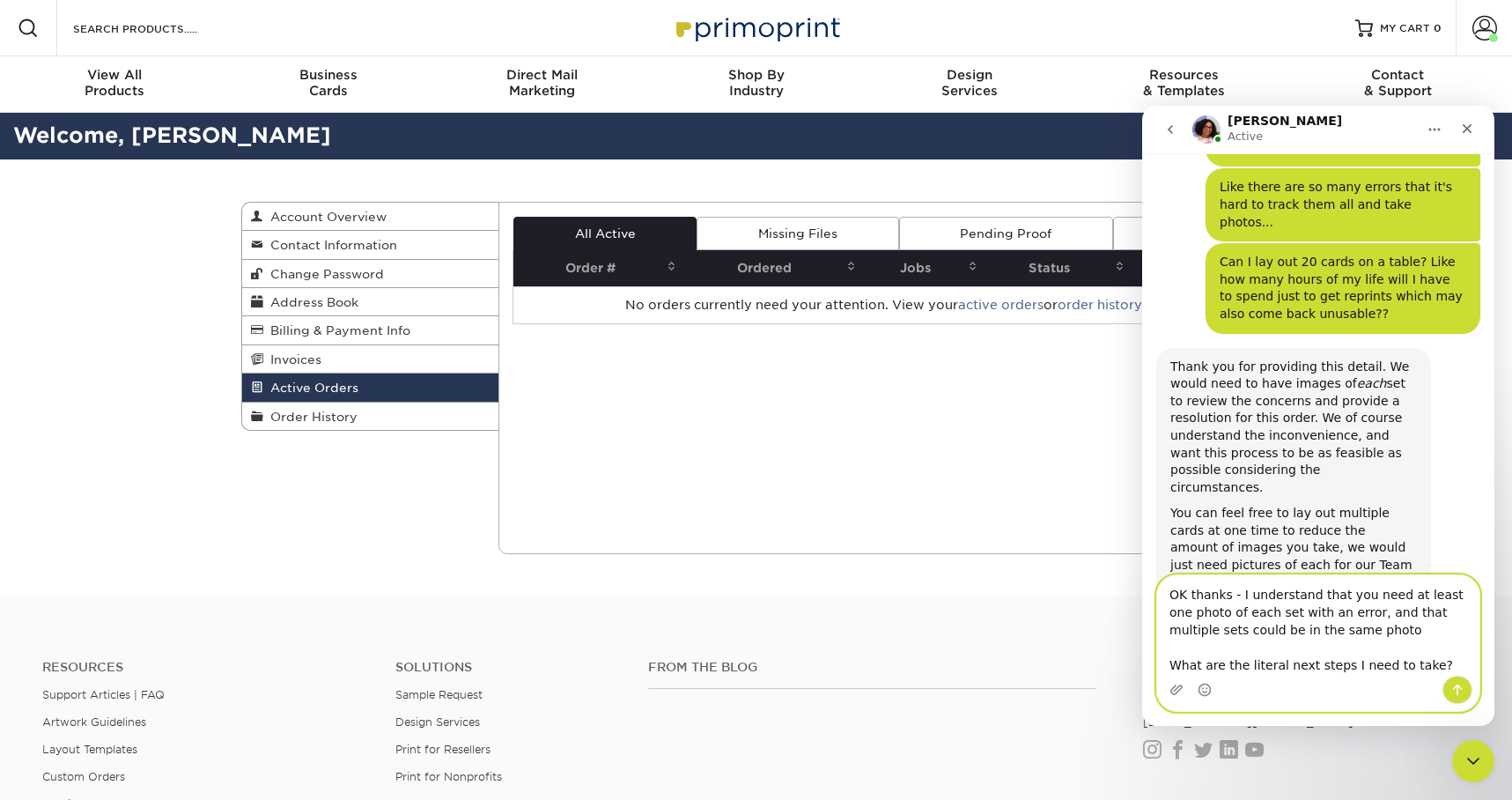
type textarea "OK thanks - I understand that you need at least one photo of each set with an e…"
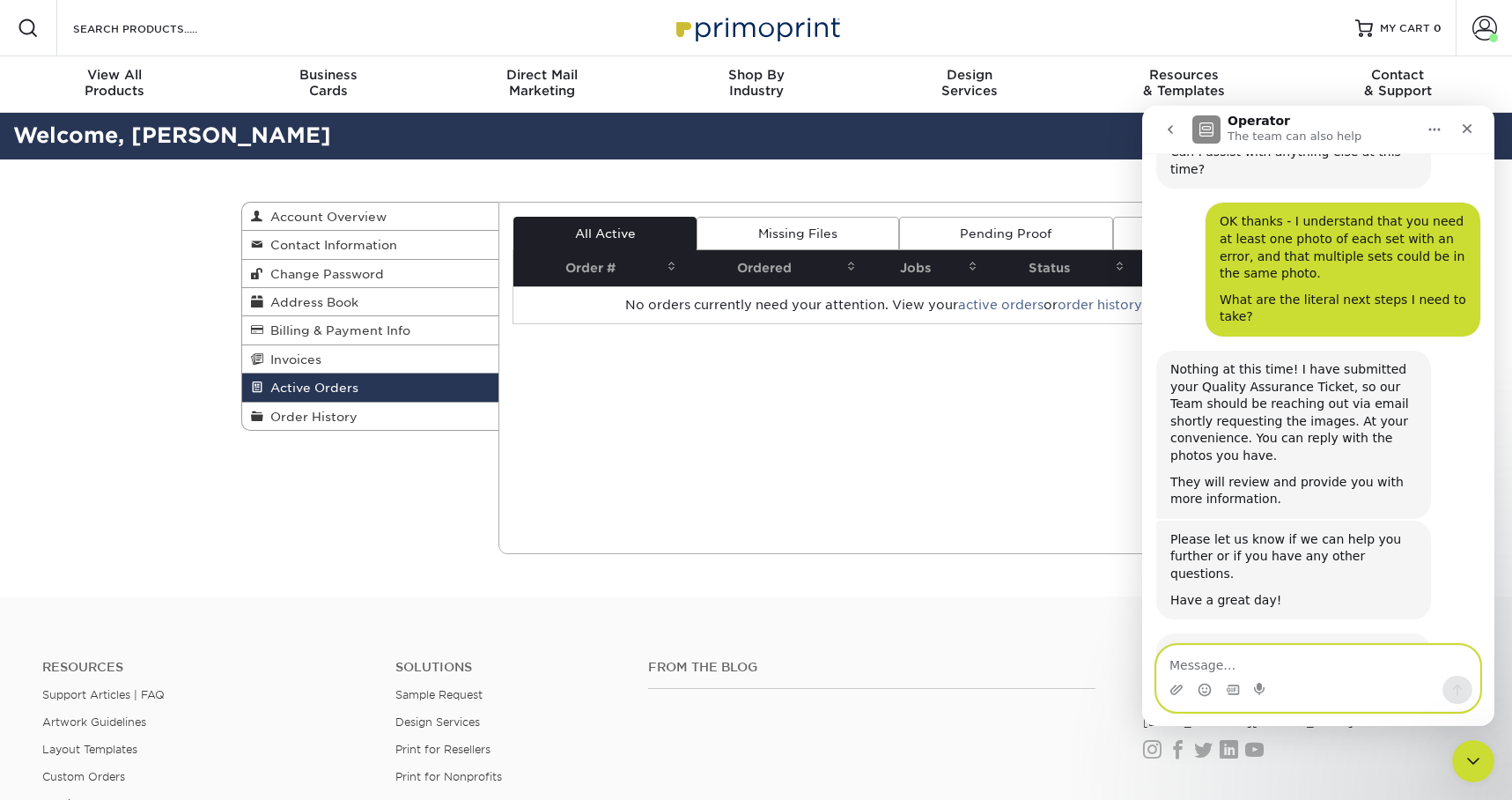
scroll to position [2153, 0]
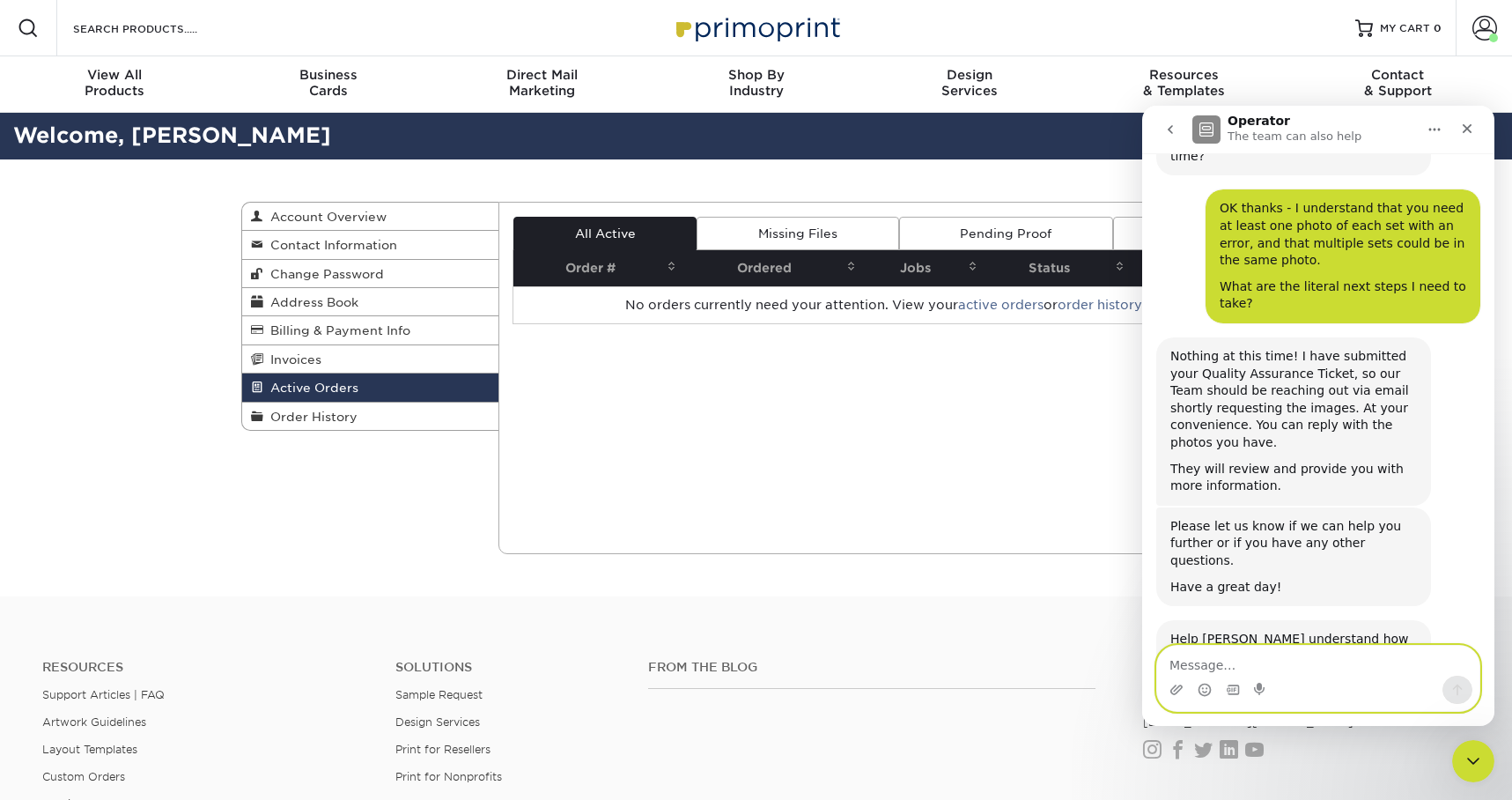
click at [1217, 660] on textarea "Message…" at bounding box center [1319, 660] width 322 height 30
type textarea "I"
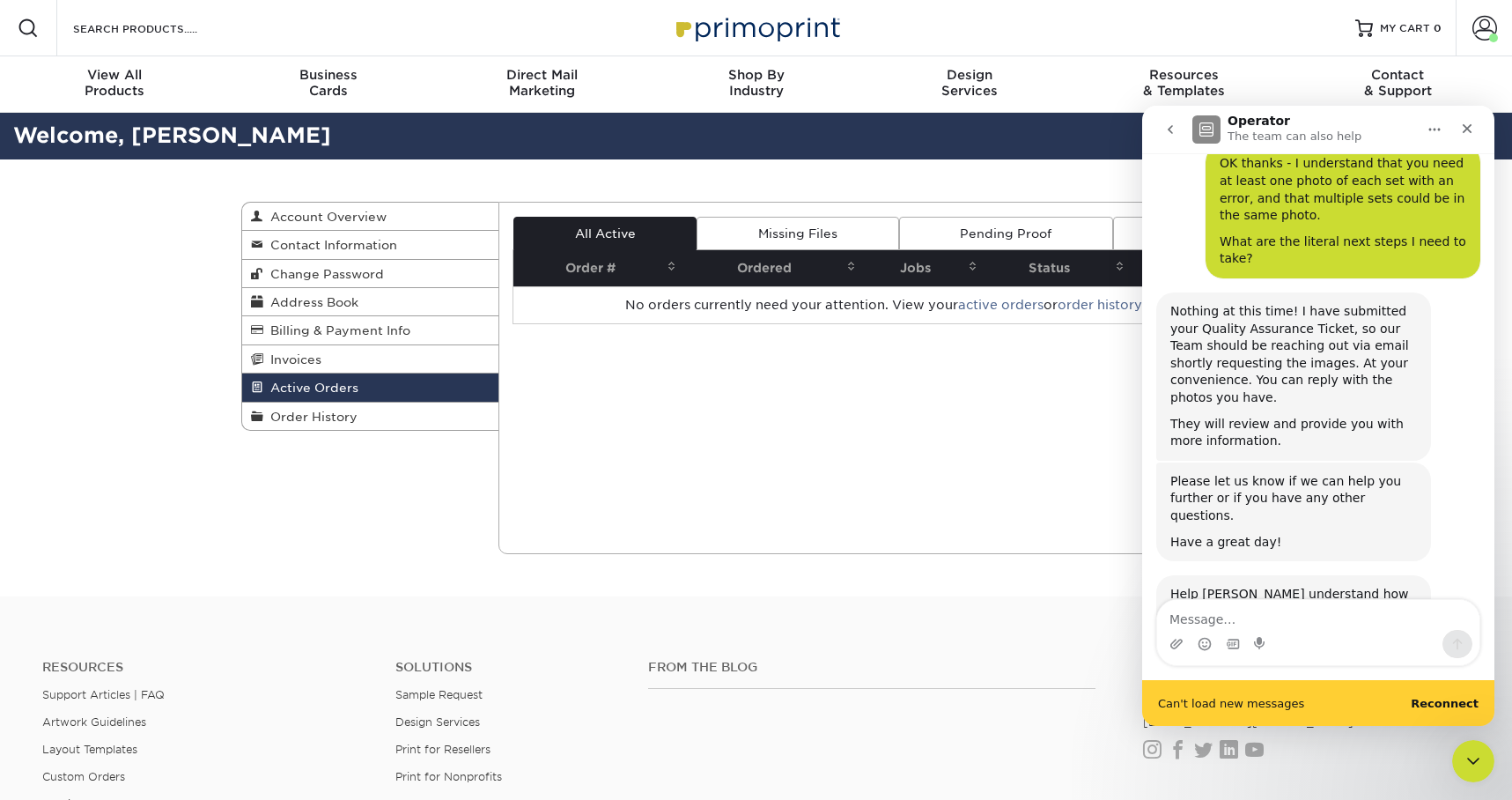
scroll to position [2199, 0]
